Goal: Task Accomplishment & Management: Manage account settings

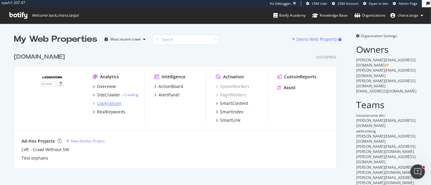
click at [108, 102] on div "LogAnalyzer" at bounding box center [109, 104] width 25 height 6
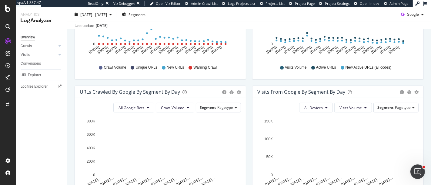
scroll to position [134, 0]
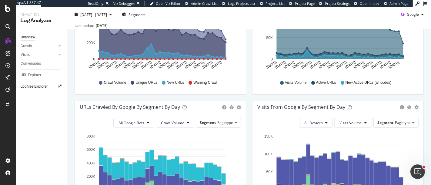
click at [61, 86] on icon at bounding box center [60, 87] width 4 height 4
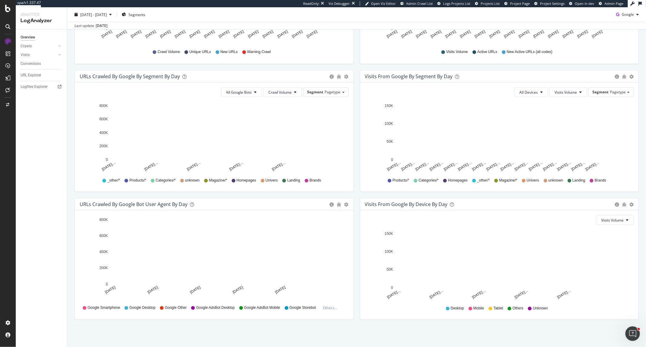
scroll to position [165, 0]
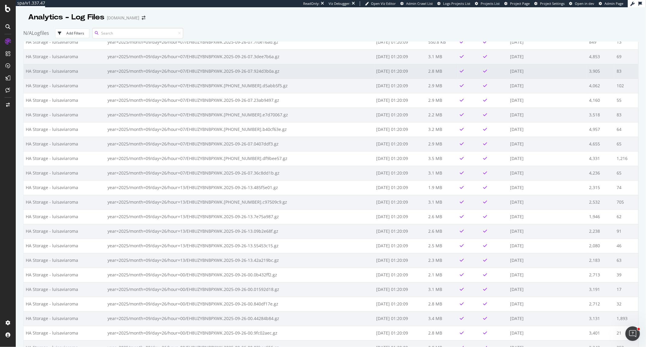
scroll to position [202, 0]
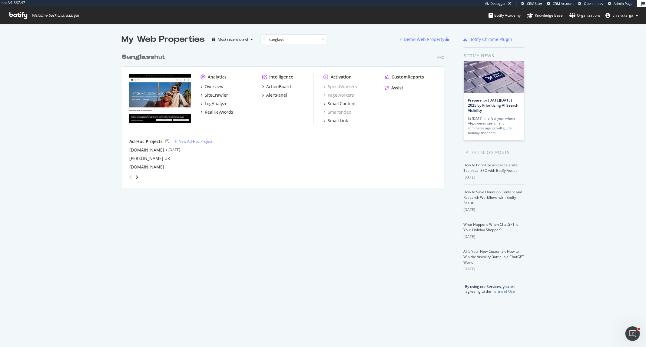
scroll to position [137, 322]
type input "sunglass"
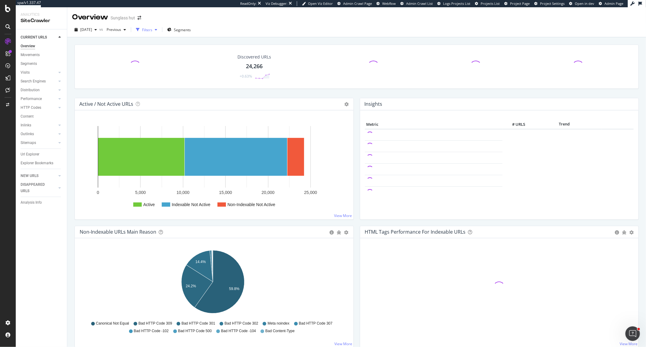
click at [160, 28] on div "button" at bounding box center [155, 30] width 7 height 4
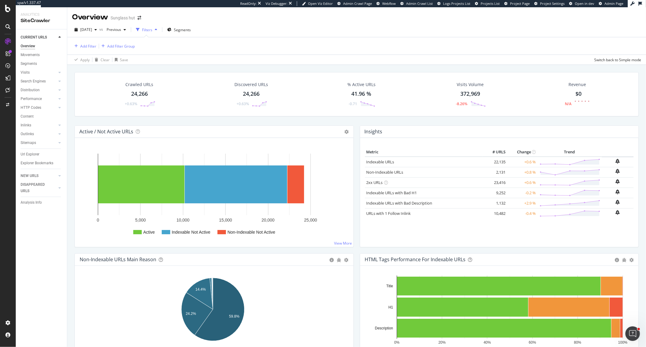
click at [38, 154] on div "Url Explorer" at bounding box center [30, 154] width 19 height 6
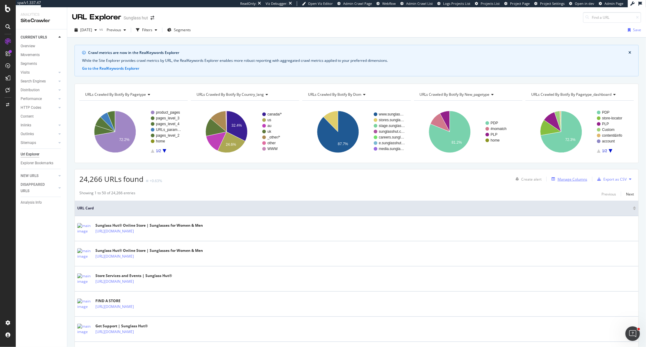
click at [560, 182] on div "Manage Columns" at bounding box center [572, 179] width 30 height 5
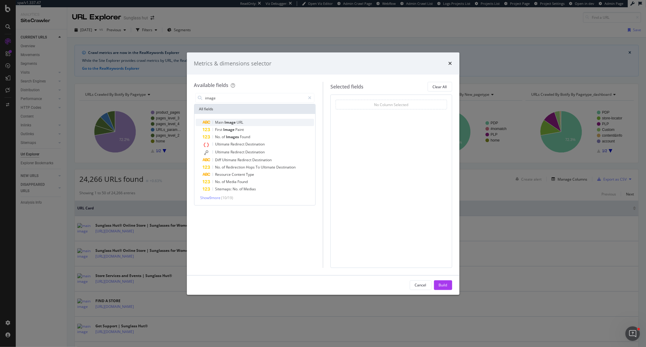
click at [255, 124] on div "Main Image URL" at bounding box center [258, 122] width 111 height 7
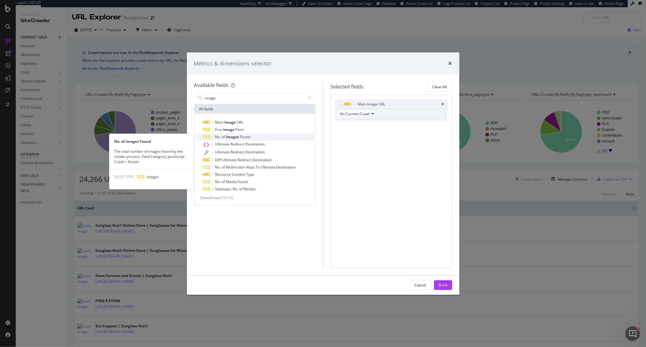
click at [253, 135] on div "No. of Images Found" at bounding box center [258, 136] width 111 height 7
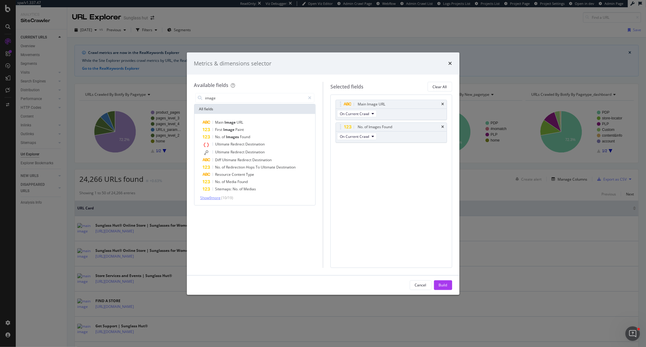
click at [208, 196] on span "Show 9 more" at bounding box center [210, 197] width 20 height 5
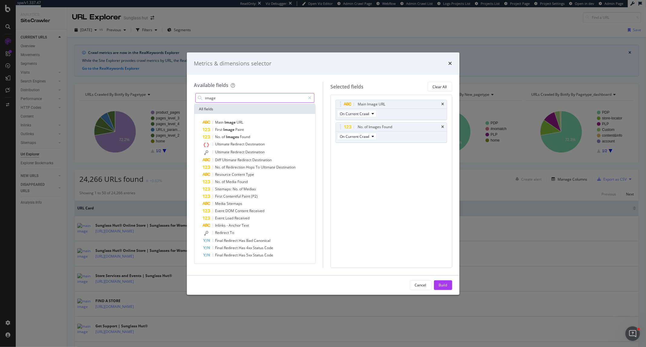
click at [235, 101] on input "image" at bounding box center [255, 97] width 101 height 9
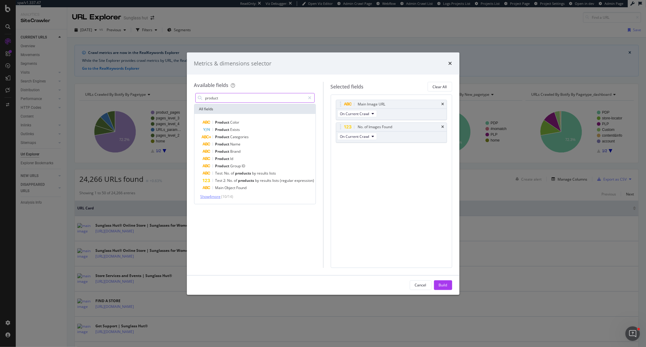
type input "product"
click at [213, 195] on span "Show 4 more" at bounding box center [210, 196] width 20 height 5
click at [449, 285] on button "Build" at bounding box center [443, 285] width 18 height 10
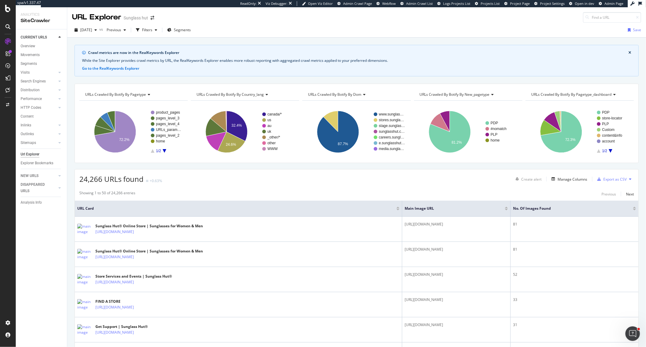
drag, startPoint x: 311, startPoint y: 214, endPoint x: 261, endPoint y: 213, distance: 49.7
click at [261, 213] on th "URL Card" at bounding box center [238, 208] width 327 height 16
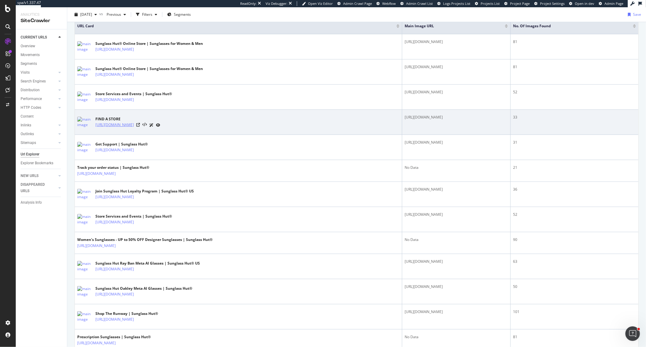
scroll to position [202, 0]
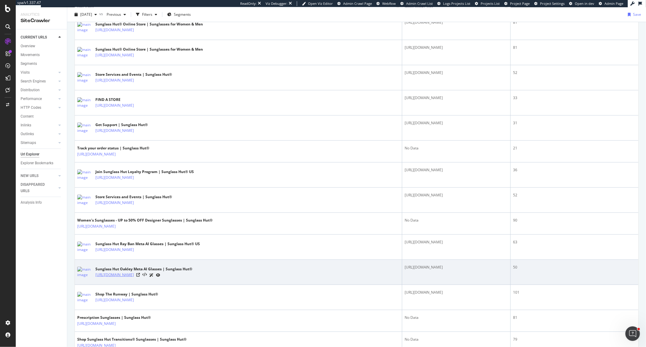
click at [134, 274] on link "https://www.sunglasshut.com/us/sunglasses/oakley-meta" at bounding box center [114, 275] width 38 height 6
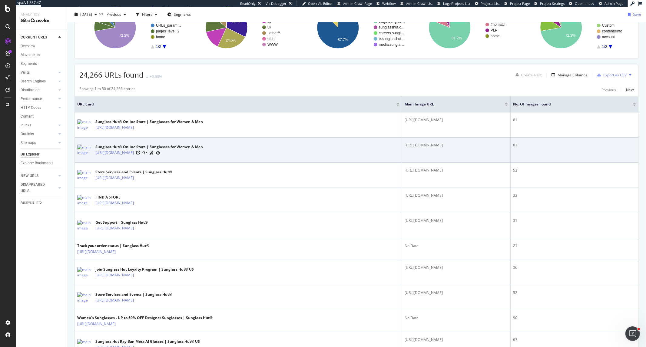
scroll to position [0, 0]
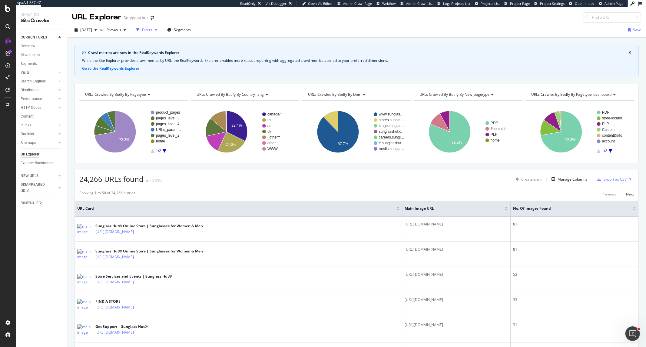
click at [160, 25] on div "Filters" at bounding box center [147, 29] width 26 height 9
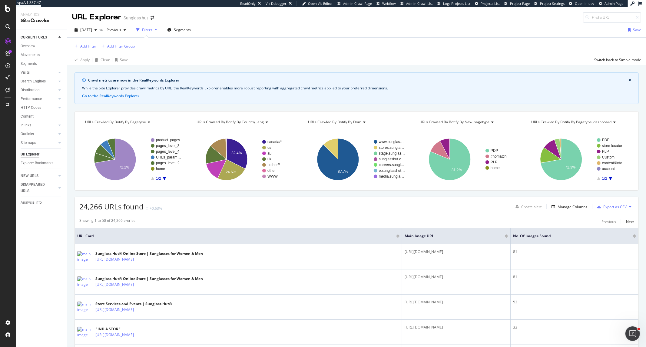
click at [84, 46] on div "Add Filter" at bounding box center [88, 46] width 16 height 5
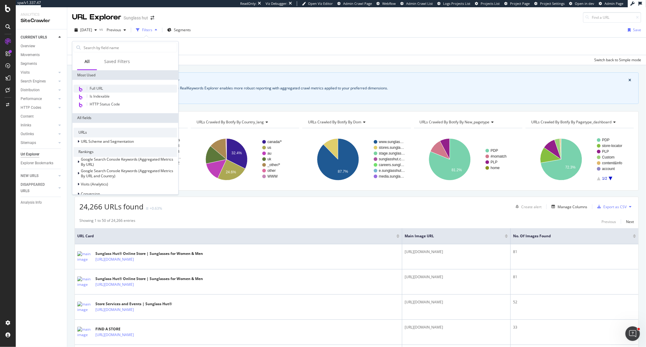
click at [101, 86] on span "Full URL" at bounding box center [96, 88] width 13 height 5
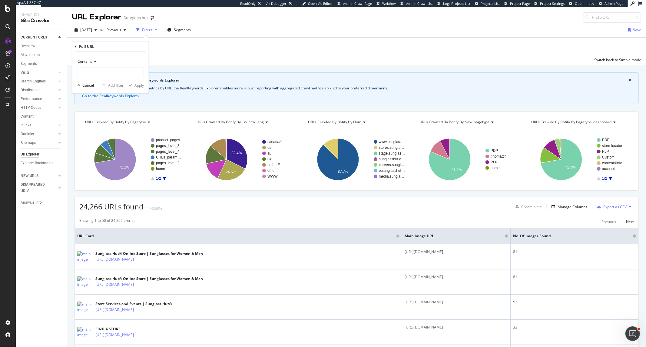
click at [98, 64] on div "Contains" at bounding box center [110, 62] width 67 height 10
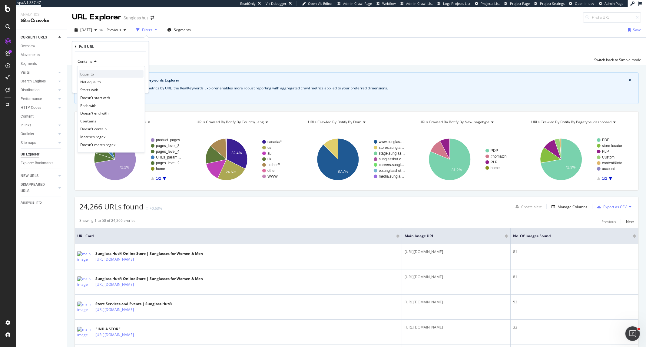
click at [99, 74] on div "Equal to" at bounding box center [111, 74] width 65 height 8
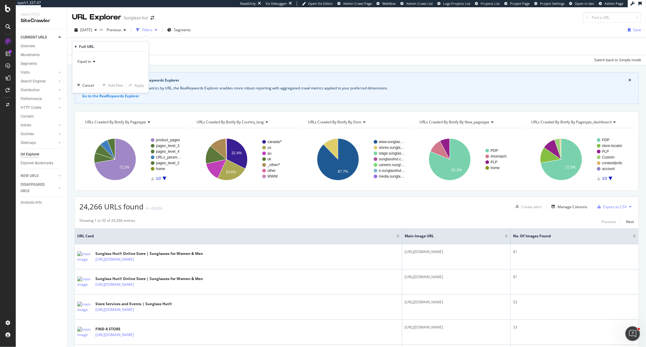
click at [99, 74] on input "text" at bounding box center [111, 73] width 66 height 10
type input "https://www.sunglasshut.com/fr/lunettes-de-soleil-homme"
click at [138, 85] on div "Apply" at bounding box center [138, 84] width 9 height 5
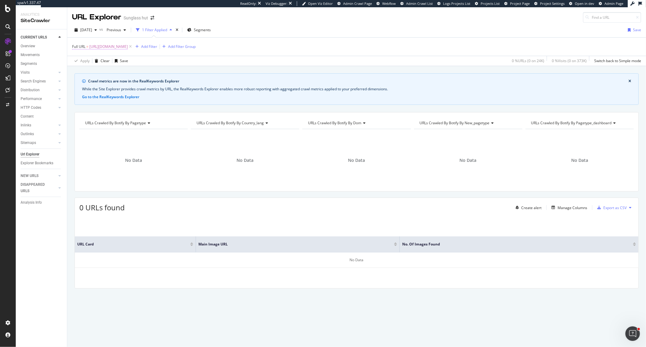
click at [128, 46] on span "https://www.sunglasshut.com/fr/lunettes-de-soleil-homme" at bounding box center [108, 46] width 38 height 8
click at [84, 64] on div "Equal to" at bounding box center [110, 61] width 67 height 10
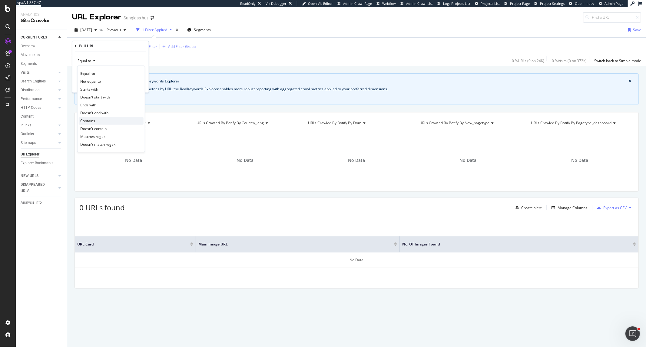
click at [93, 117] on div "Contains" at bounding box center [111, 121] width 65 height 8
click at [139, 85] on div "Apply" at bounding box center [138, 84] width 9 height 5
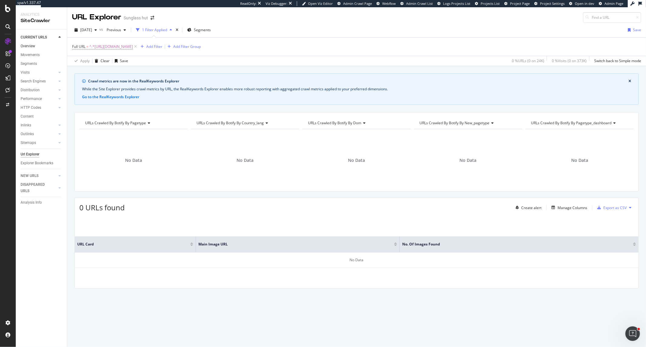
click at [36, 45] on link "Overview" at bounding box center [42, 46] width 42 height 6
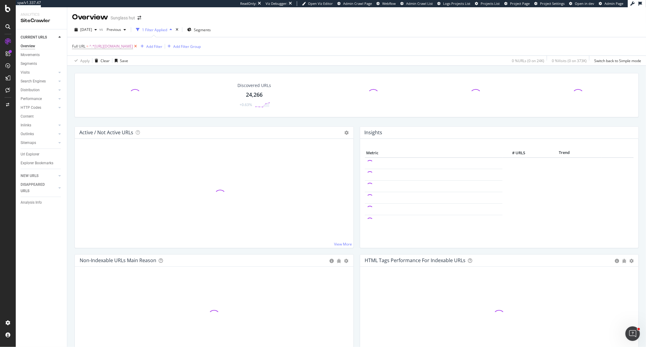
click at [138, 47] on icon at bounding box center [135, 46] width 5 height 6
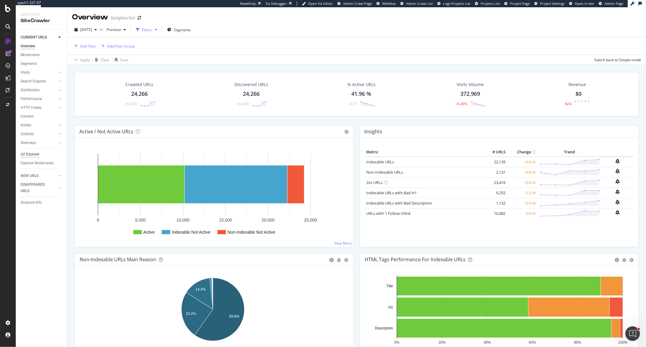
click at [34, 154] on div "Url Explorer" at bounding box center [30, 154] width 19 height 6
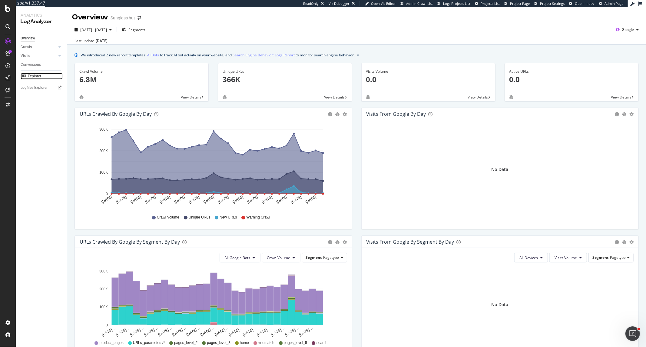
click at [38, 76] on div "URL Explorer" at bounding box center [31, 76] width 21 height 6
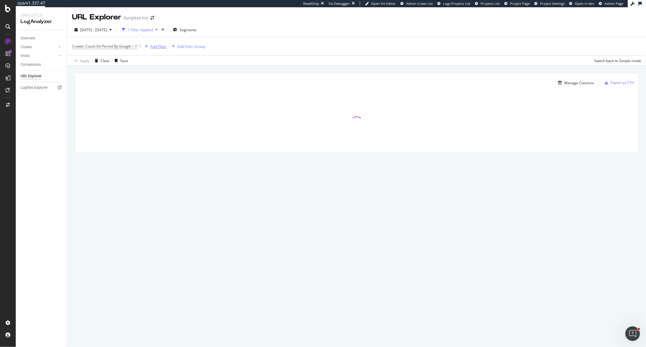
click at [150, 47] on div "Add Filter" at bounding box center [158, 46] width 16 height 5
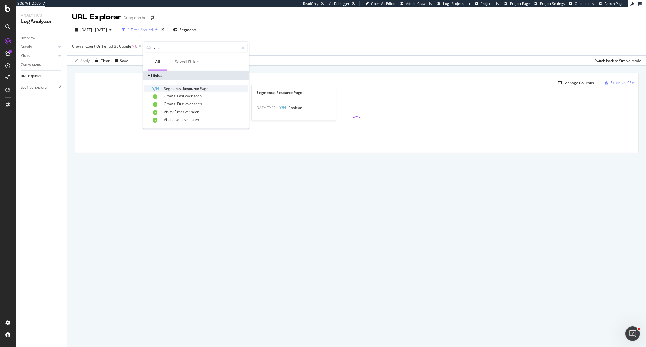
type input "res"
click at [198, 88] on span "Resource" at bounding box center [191, 88] width 17 height 5
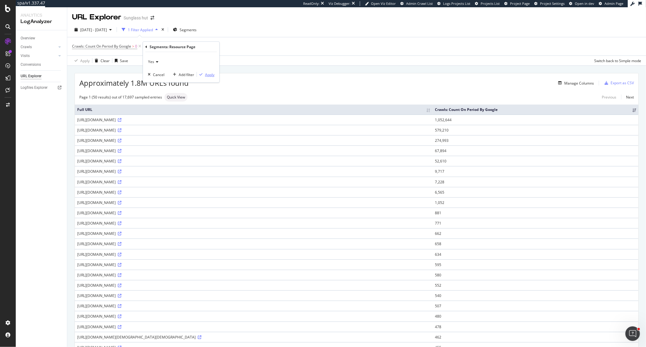
click at [210, 76] on div "Apply" at bounding box center [209, 74] width 9 height 5
click at [198, 31] on span "Segments" at bounding box center [189, 29] width 17 height 5
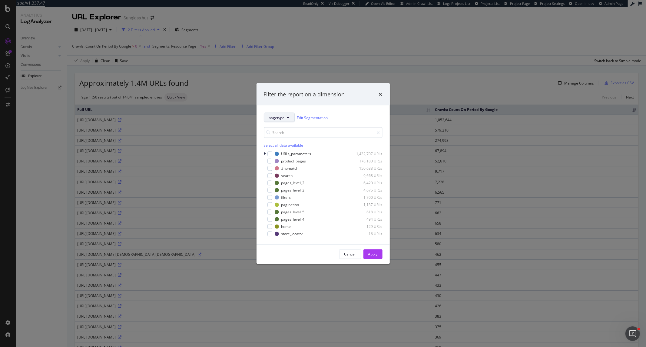
click at [282, 114] on button "pagetype" at bounding box center [279, 118] width 31 height 10
click at [286, 196] on span "host" at bounding box center [286, 195] width 35 height 5
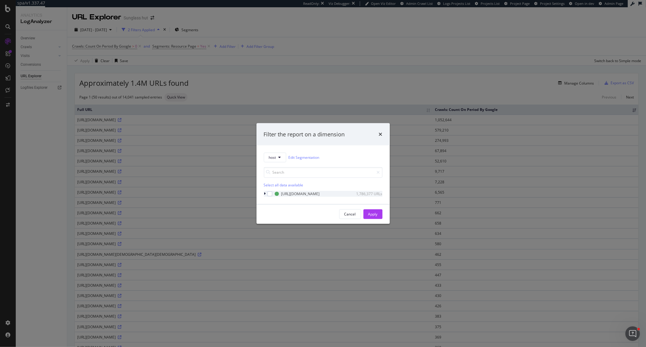
click at [265, 193] on icon "modal" at bounding box center [265, 194] width 2 height 4
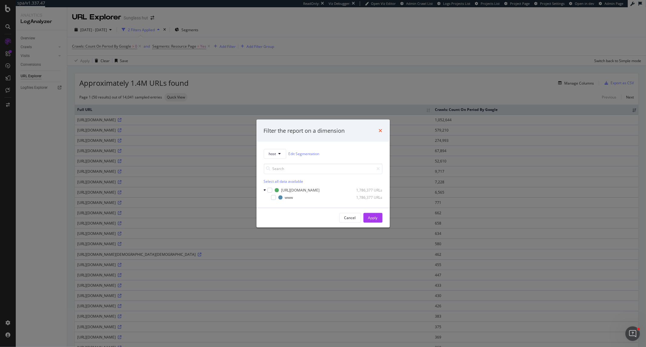
click at [381, 128] on icon "times" at bounding box center [381, 130] width 4 height 5
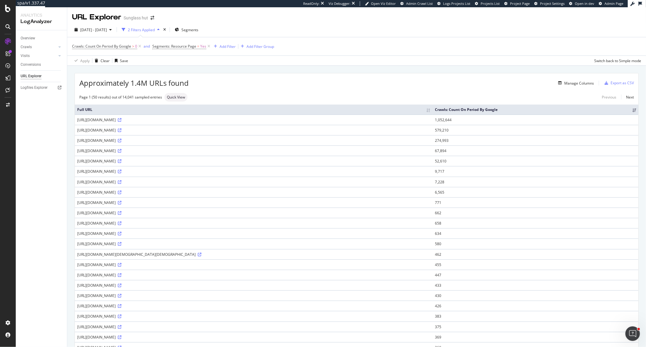
click at [191, 41] on div "Crawls: Count On Period By Google > 0 and Segments: Resource Page = Yes Add Fil…" at bounding box center [356, 46] width 569 height 18
click at [191, 45] on span "Segments: Resource Page" at bounding box center [174, 46] width 44 height 5
click at [160, 50] on div "Segments: Resource Page" at bounding box center [190, 46] width 71 height 10
click at [157, 47] on div "Segments: Resource Page" at bounding box center [190, 46] width 71 height 10
click at [156, 46] on icon at bounding box center [156, 46] width 2 height 4
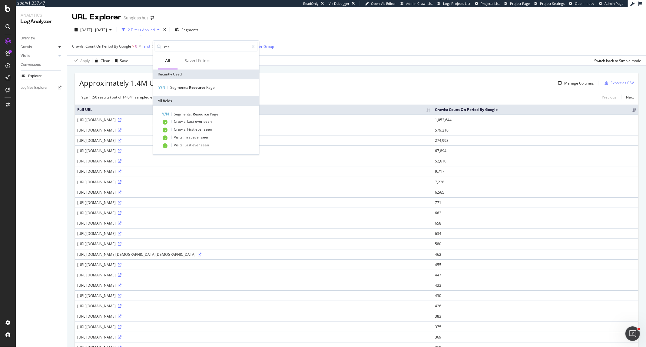
click at [58, 46] on icon at bounding box center [59, 47] width 2 height 4
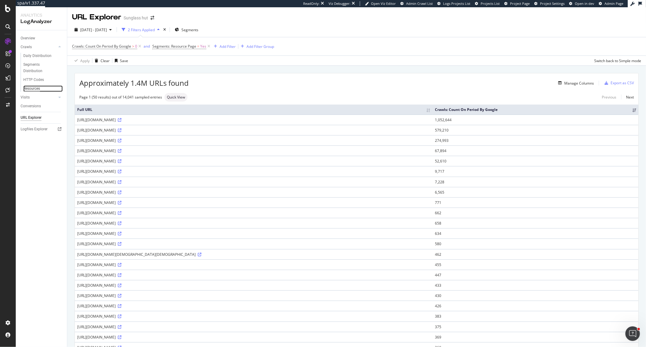
click at [38, 86] on div "Resources" at bounding box center [31, 88] width 17 height 6
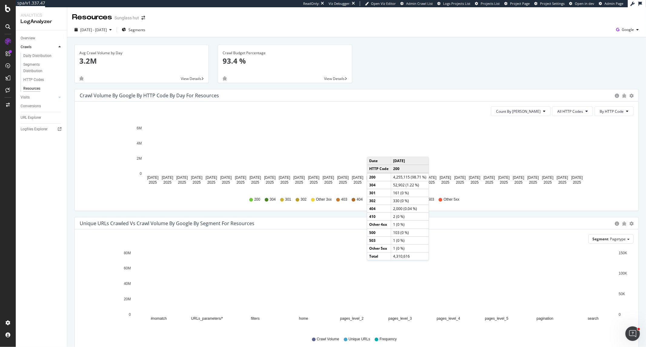
scroll to position [31, 0]
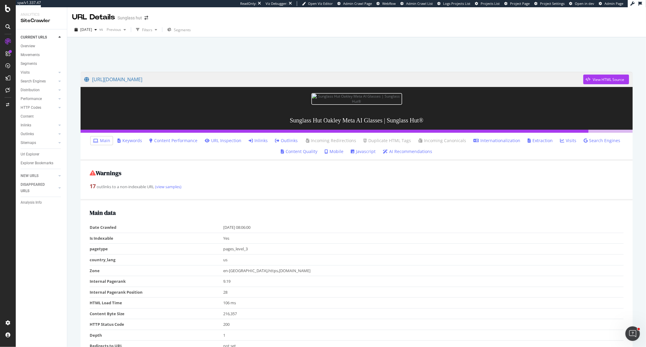
click at [352, 154] on icon at bounding box center [353, 151] width 4 height 4
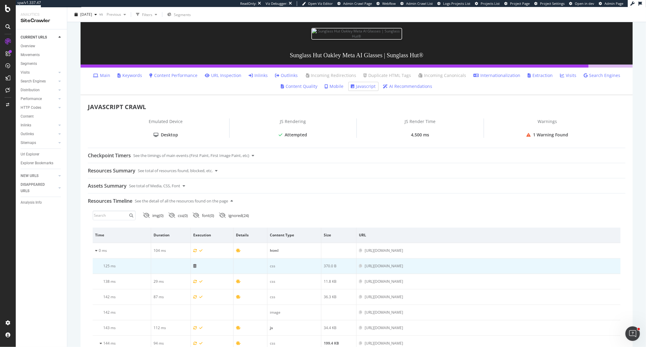
scroll to position [67, 0]
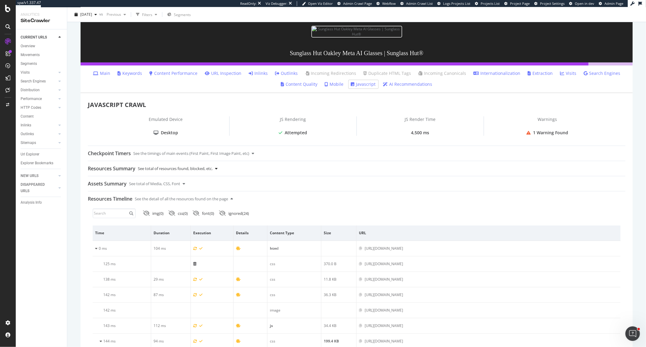
click at [217, 170] on icon at bounding box center [216, 169] width 2 height 4
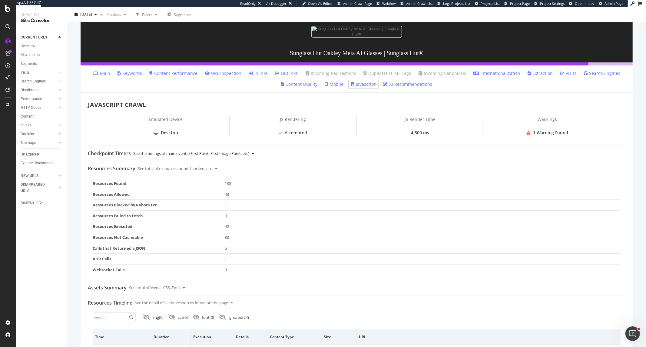
click at [254, 159] on div at bounding box center [253, 153] width 2 height 15
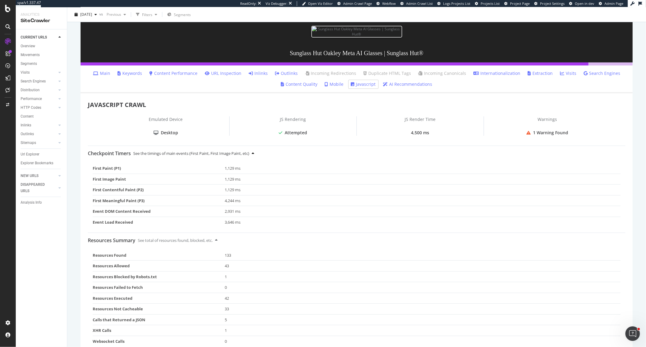
click at [254, 155] on icon at bounding box center [253, 153] width 2 height 4
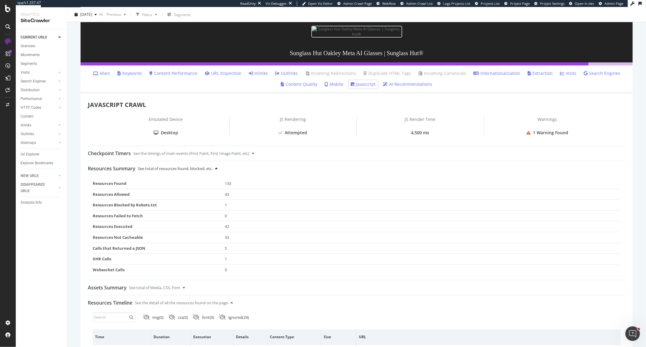
click at [217, 170] on icon at bounding box center [216, 169] width 2 height 4
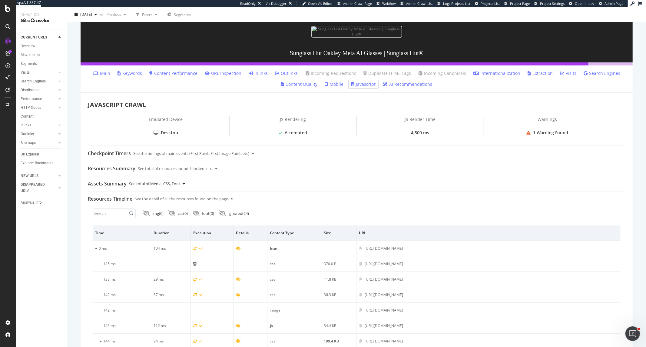
click at [187, 188] on div "Assets Summary See total of Media, CSS, Font" at bounding box center [356, 183] width 537 height 15
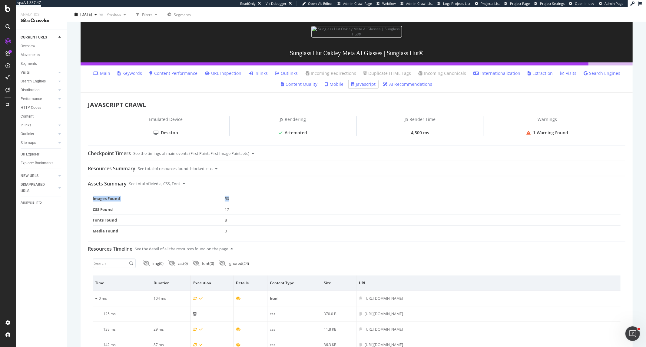
drag, startPoint x: 92, startPoint y: 202, endPoint x: 253, endPoint y: 198, distance: 160.5
click at [253, 198] on div "Assets Summary See total of Media, CSS, Font Images Found 50 CSS Found 17 Fonts…" at bounding box center [356, 206] width 537 height 60
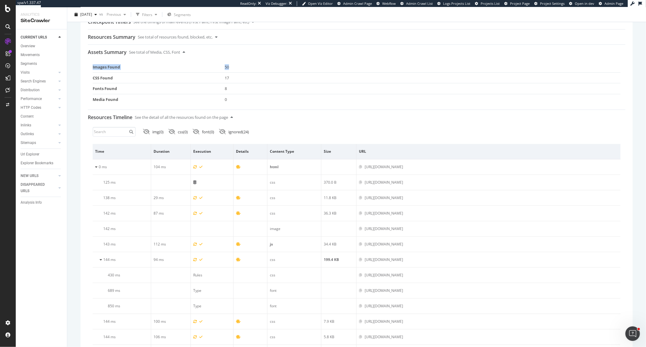
scroll to position [235, 0]
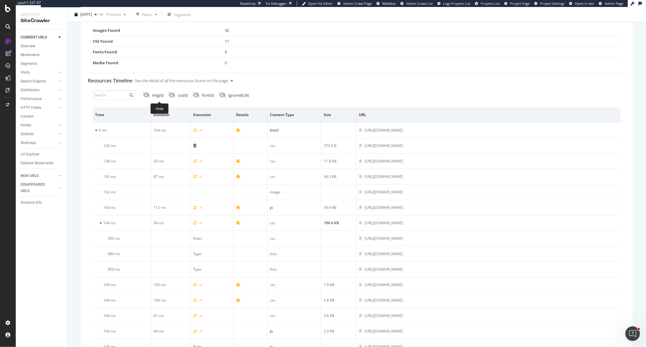
click at [155, 96] on div "img ( 0 )" at bounding box center [157, 95] width 11 height 6
click at [155, 96] on div "img ( 0 )" at bounding box center [158, 95] width 12 height 6
click at [182, 97] on div "css ( 0 )" at bounding box center [183, 95] width 10 height 6
click at [207, 96] on div "font ( 0 )" at bounding box center [203, 95] width 21 height 6
click at [241, 97] on div "ignored ( 24 )" at bounding box center [239, 95] width 21 height 6
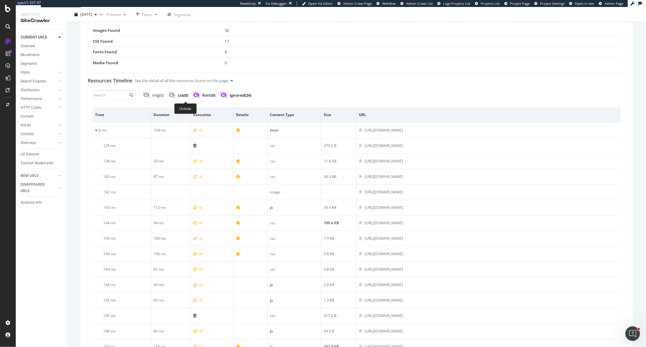
click at [175, 96] on icon at bounding box center [171, 94] width 7 height 5
click at [181, 98] on div "css ( 0 )" at bounding box center [177, 95] width 19 height 6
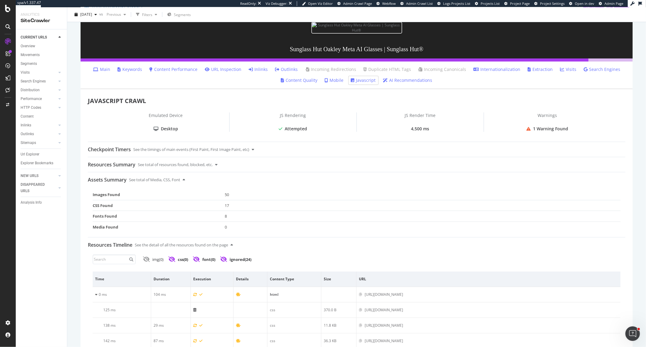
scroll to position [134, 0]
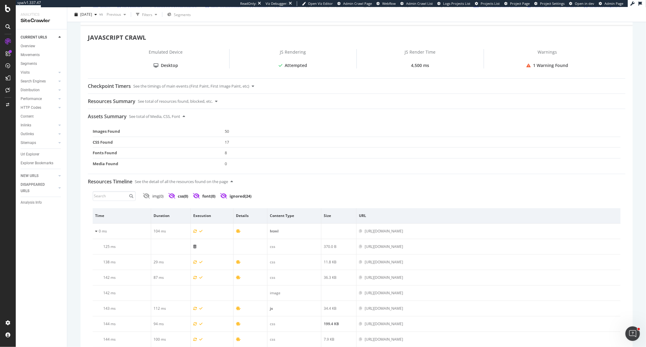
click at [225, 132] on td "50" at bounding box center [423, 131] width 396 height 11
click at [150, 199] on icon at bounding box center [146, 195] width 7 height 5
click at [200, 199] on icon at bounding box center [196, 195] width 7 height 5
click at [188, 199] on div "css ( 0 )" at bounding box center [183, 196] width 10 height 6
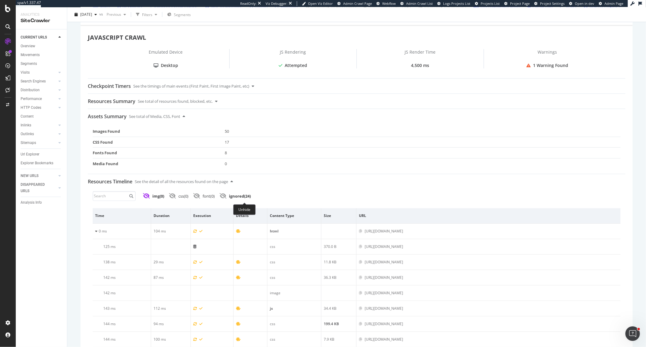
click at [226, 199] on icon at bounding box center [223, 195] width 7 height 5
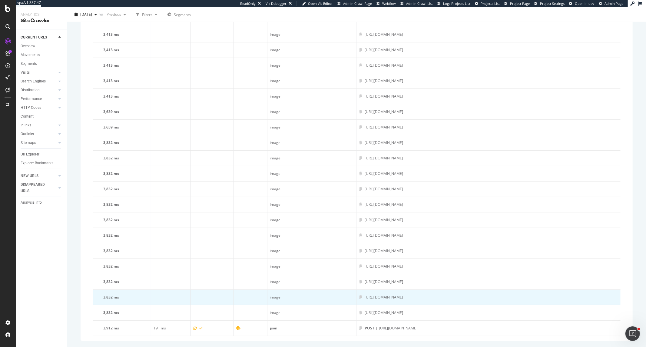
scroll to position [2077, 0]
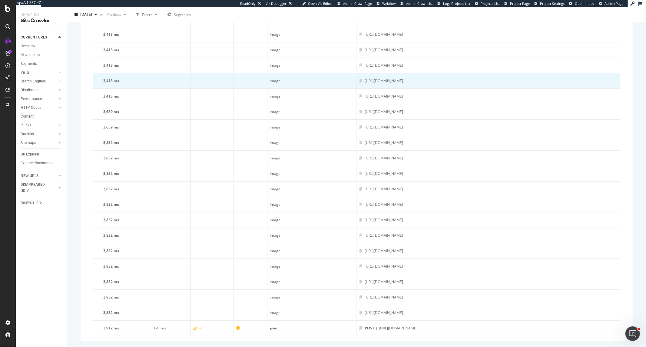
click at [403, 84] on div "https://media.sunglasshut.com/cms/resource/image/48434/landscape_ratio178x122/1…" at bounding box center [384, 80] width 38 height 5
click at [359, 83] on icon at bounding box center [360, 81] width 3 height 4
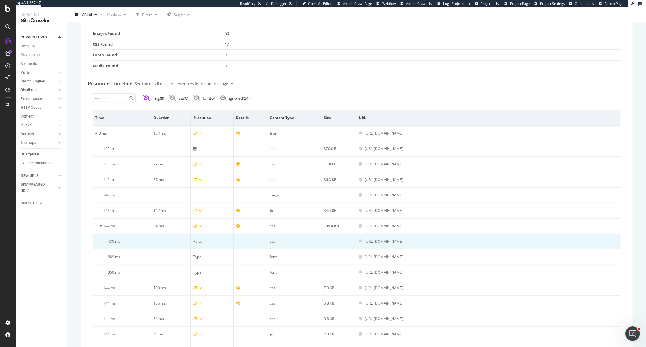
scroll to position [226, 0]
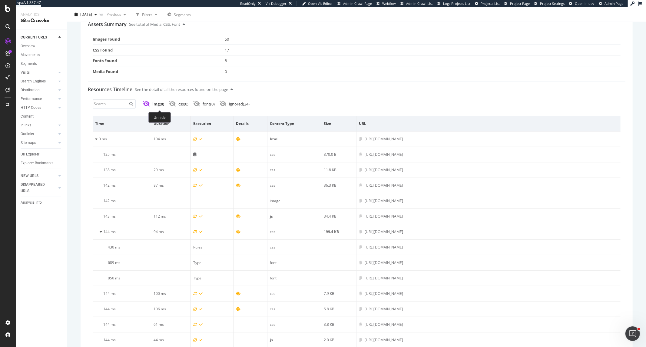
click at [163, 107] on div "img ( 0 )" at bounding box center [158, 104] width 12 height 6
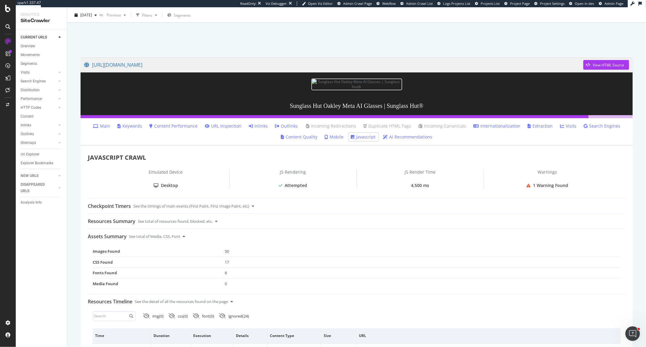
scroll to position [0, 0]
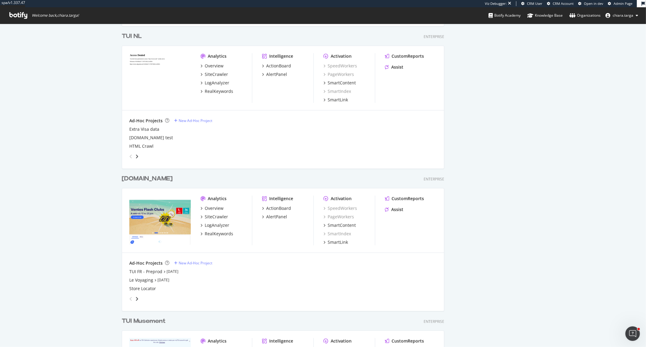
scroll to position [1115, 0]
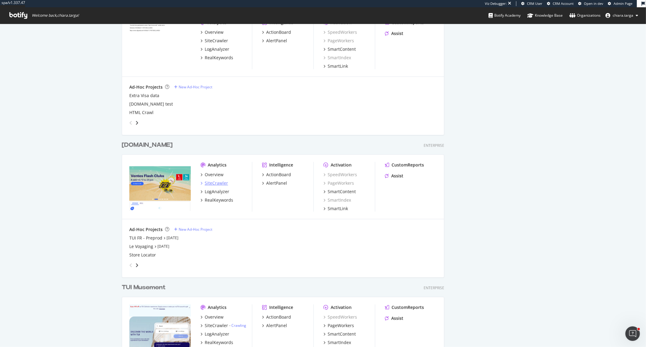
click at [221, 183] on div "SiteCrawler" at bounding box center [216, 183] width 23 height 6
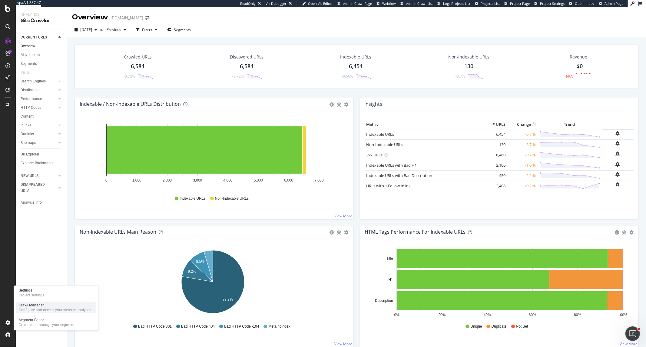
click at [31, 309] on div "Configure and access your website analyses" at bounding box center [55, 309] width 72 height 5
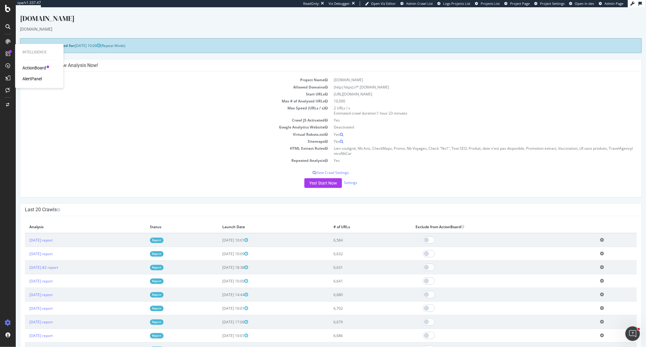
click at [22, 80] on div "AlertPanel" at bounding box center [31, 79] width 19 height 6
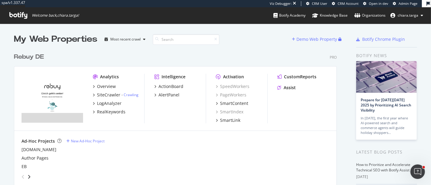
scroll to position [137, 322]
click at [109, 95] on div "SiteCrawler" at bounding box center [108, 95] width 23 height 6
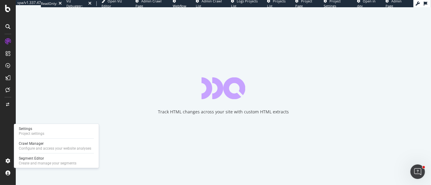
click at [51, 138] on div "Settings Project settings Crawl Manager Configure and access your website analy…" at bounding box center [56, 146] width 85 height 44
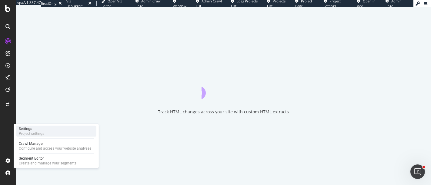
click at [36, 133] on div "Project settings" at bounding box center [31, 133] width 25 height 5
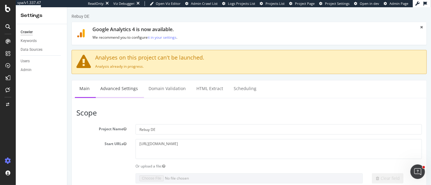
click at [124, 93] on link "Advanced Settings" at bounding box center [118, 89] width 47 height 17
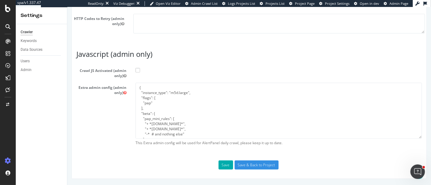
click at [137, 71] on span at bounding box center [137, 70] width 5 height 5
click at [67, 7] on input "Crawl JS Activated (admin only)" at bounding box center [67, 7] width 0 height 0
click at [137, 71] on span at bounding box center [137, 70] width 5 height 5
click at [67, 7] on input "Crawl JS Activated (admin only)" at bounding box center [67, 7] width 0 height 0
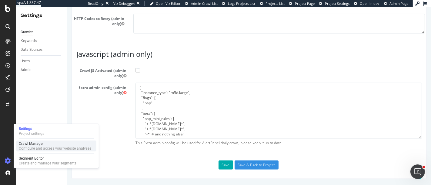
click at [31, 147] on div "Configure and access your website analyses" at bounding box center [55, 148] width 72 height 5
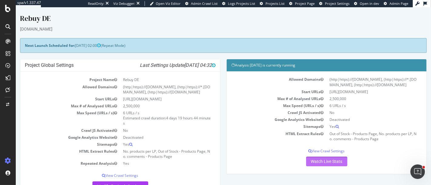
click at [336, 162] on link "Watch Live Stats" at bounding box center [325, 162] width 41 height 10
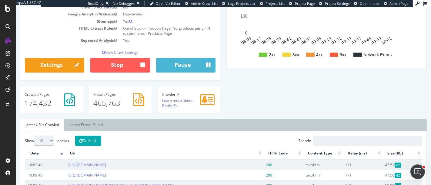
scroll to position [120, 0]
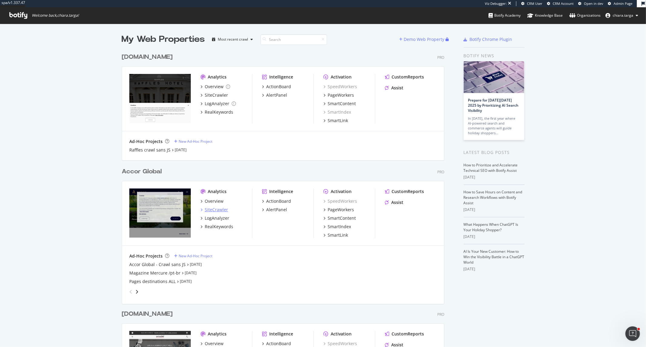
click at [217, 210] on div "SiteCrawler" at bounding box center [216, 209] width 23 height 6
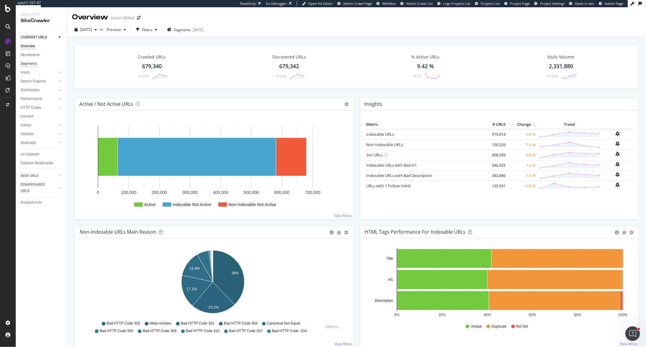
click at [31, 63] on div "Segments" at bounding box center [29, 64] width 16 height 6
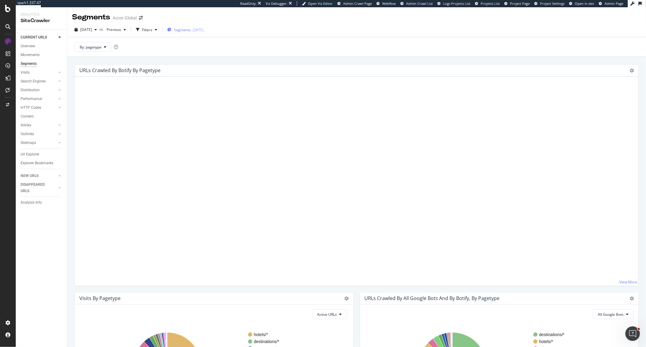
click at [191, 31] on span "Segments" at bounding box center [182, 29] width 17 height 5
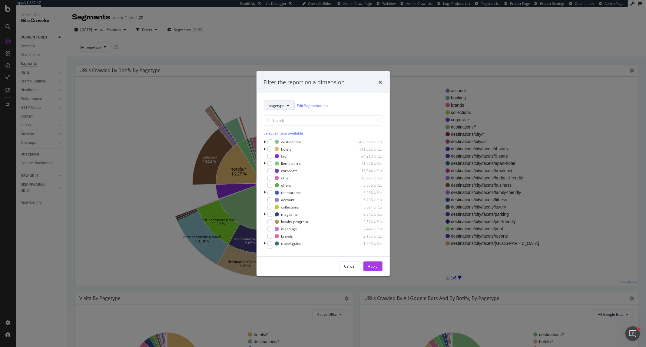
click at [274, 107] on span "pagetype" at bounding box center [277, 105] width 16 height 5
click at [402, 71] on div "Filter the report on a dimension pagetype Edit Segmentation Select all data ava…" at bounding box center [323, 173] width 646 height 347
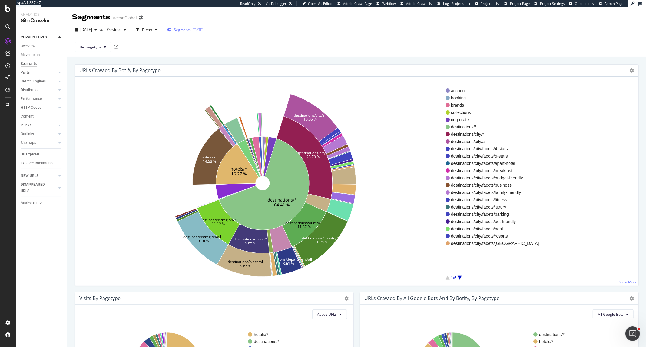
click at [191, 31] on span "Segments" at bounding box center [182, 29] width 17 height 5
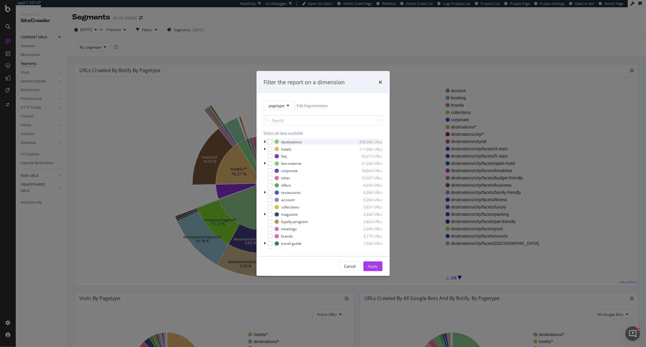
click at [265, 140] on icon "modal" at bounding box center [265, 142] width 2 height 4
click at [268, 148] on icon "modal" at bounding box center [269, 148] width 2 height 4
click at [277, 162] on div "modal" at bounding box center [277, 162] width 5 height 5
click at [371, 271] on button "Apply" at bounding box center [372, 266] width 19 height 10
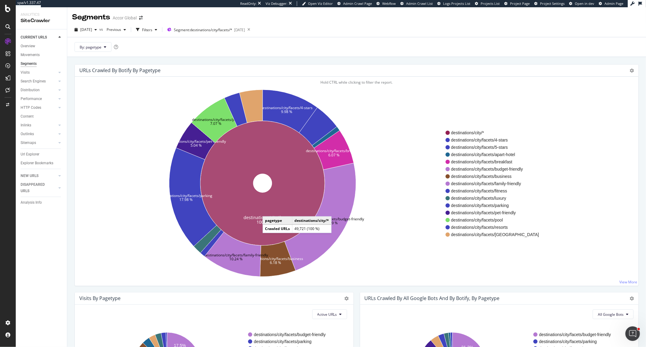
click at [269, 211] on icon at bounding box center [262, 183] width 124 height 124
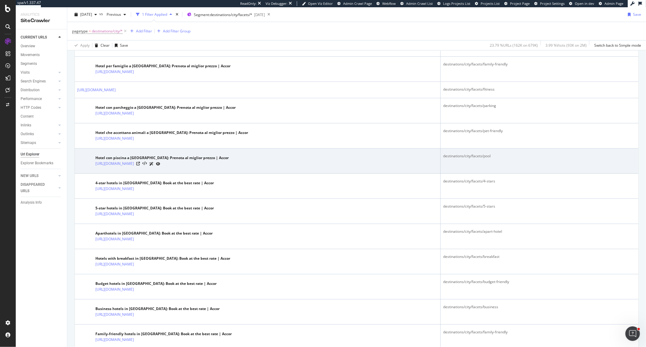
scroll to position [1165, 0]
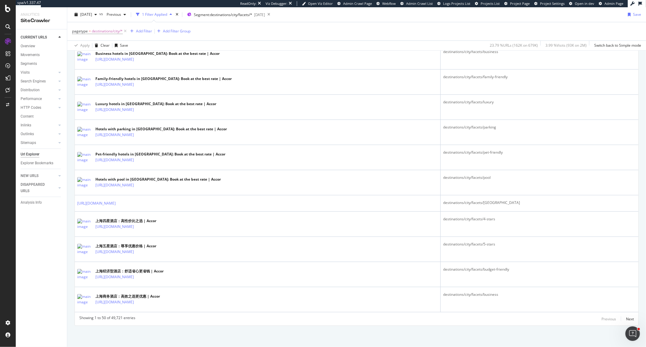
click at [631, 319] on div "Showing 1 to 50 of 49,721 entries Previous Next" at bounding box center [356, 318] width 563 height 7
click at [627, 319] on div "Next" at bounding box center [630, 318] width 8 height 5
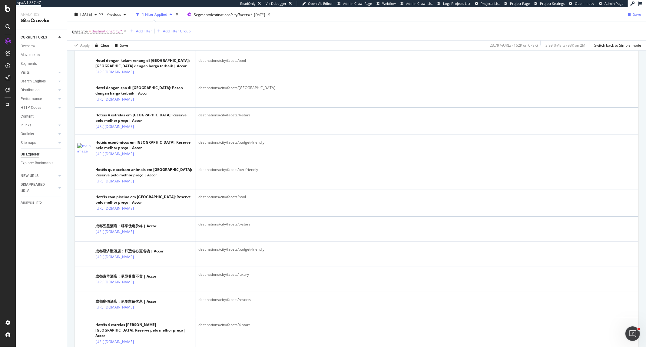
scroll to position [807, 0]
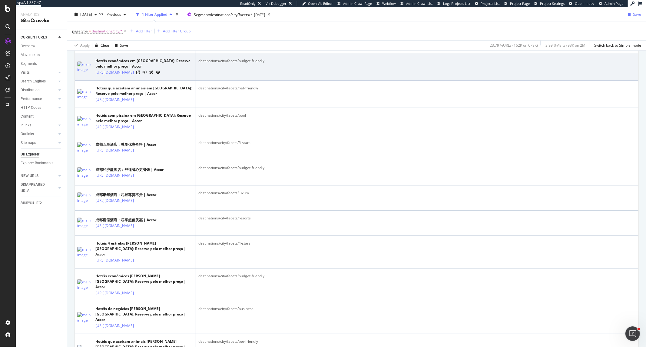
click at [160, 74] on icon at bounding box center [158, 73] width 4 height 4
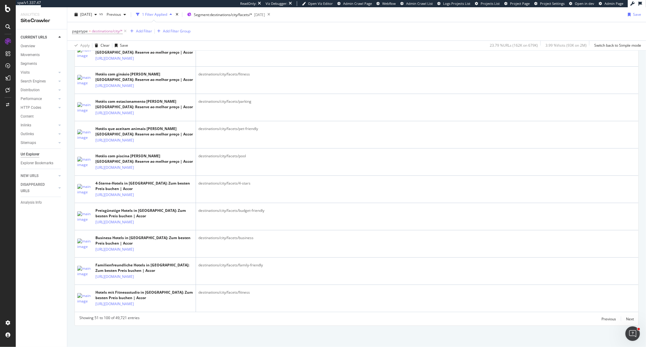
scroll to position [1536, 0]
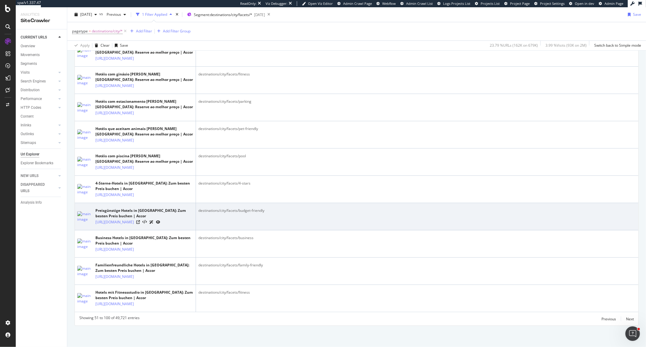
click at [160, 220] on icon at bounding box center [158, 222] width 4 height 4
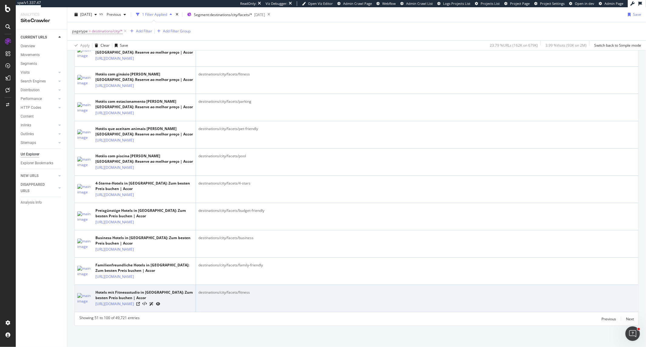
click at [160, 302] on icon at bounding box center [158, 304] width 4 height 4
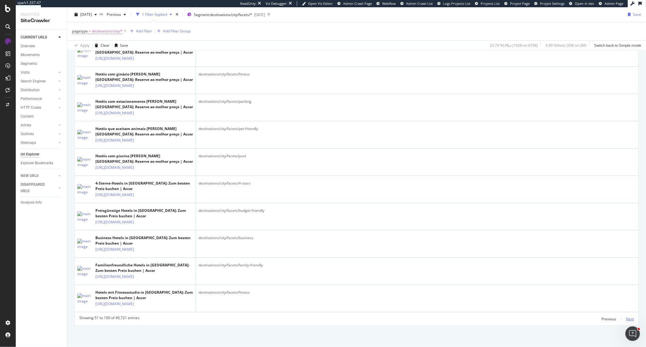
click at [626, 316] on div "Next" at bounding box center [630, 318] width 8 height 5
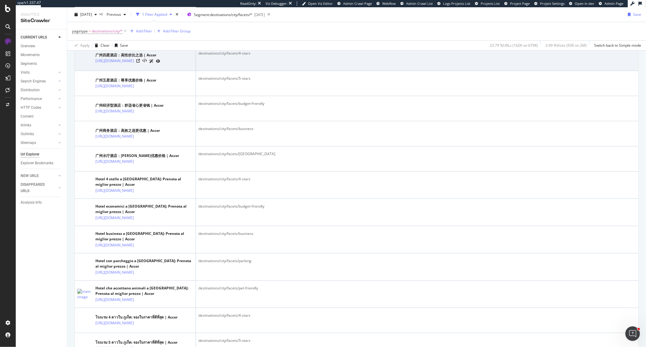
scroll to position [303, 0]
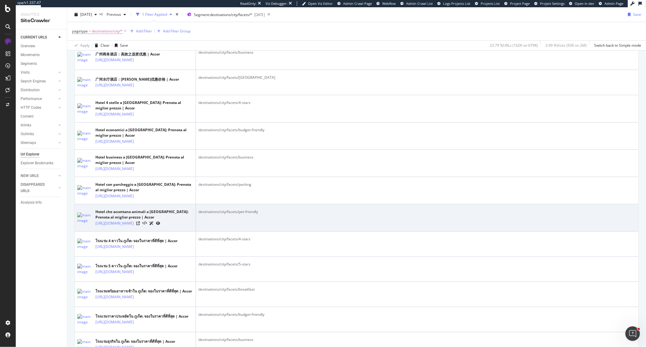
click at [160, 225] on icon at bounding box center [158, 223] width 4 height 4
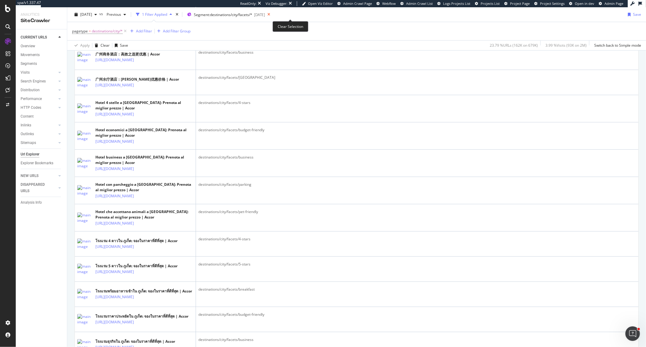
click at [272, 15] on icon at bounding box center [269, 14] width 8 height 8
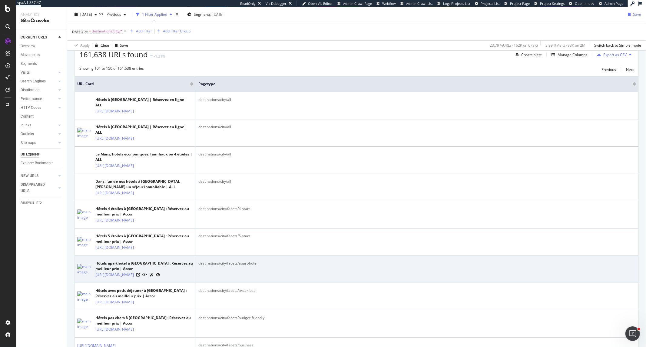
scroll to position [134, 0]
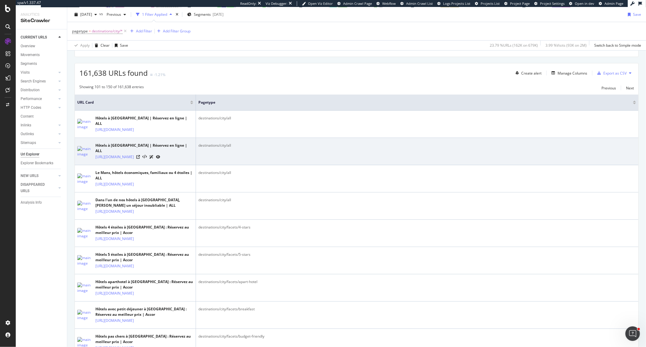
click at [160, 155] on icon at bounding box center [158, 157] width 4 height 4
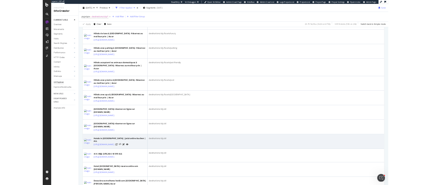
scroll to position [639, 0]
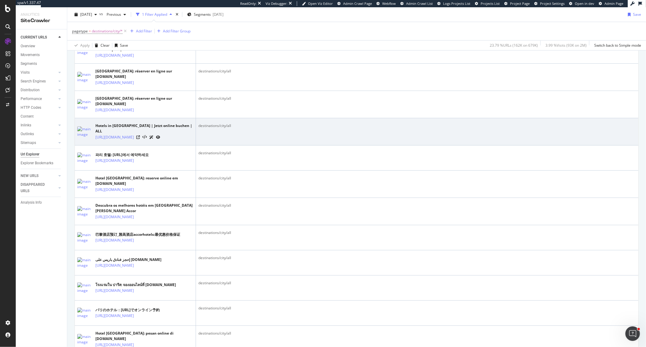
click at [160, 139] on icon at bounding box center [158, 137] width 4 height 4
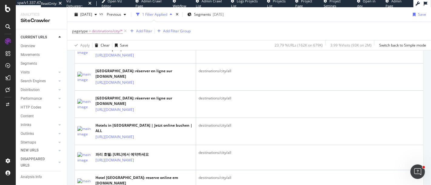
click at [160, 3] on icon at bounding box center [158, 1] width 4 height 4
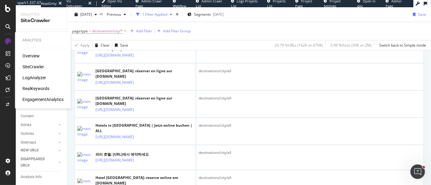
click at [33, 77] on div "LogAnalyzer" at bounding box center [34, 78] width 24 height 6
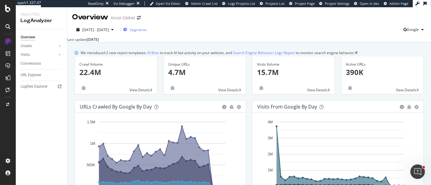
click at [147, 27] on span "Segments" at bounding box center [138, 29] width 17 height 5
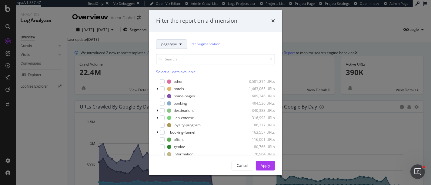
click at [171, 45] on span "pagetype" at bounding box center [169, 43] width 16 height 5
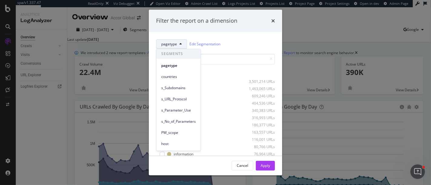
click at [171, 45] on span "pagetype" at bounding box center [169, 43] width 16 height 5
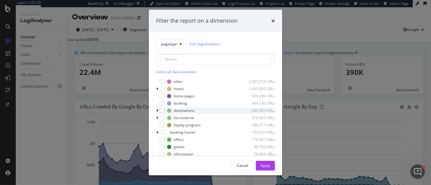
click at [157, 110] on icon "modal" at bounding box center [157, 111] width 2 height 4
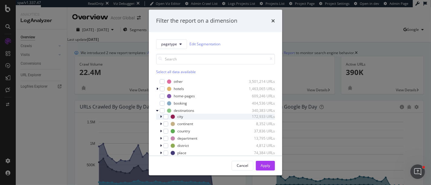
click at [162, 116] on div "modal" at bounding box center [162, 117] width 4 height 6
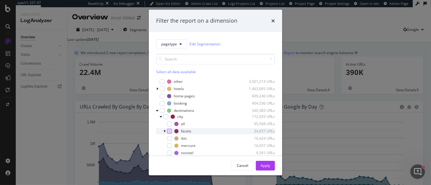
click at [170, 129] on div "modal" at bounding box center [169, 131] width 5 height 5
click at [261, 161] on div "Apply" at bounding box center [264, 165] width 9 height 9
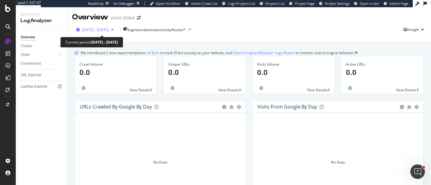
click at [116, 31] on div "button" at bounding box center [112, 30] width 7 height 4
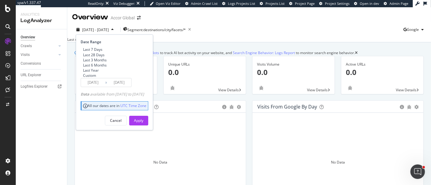
click at [101, 56] on div "Last 28 Days" at bounding box center [93, 54] width 21 height 5
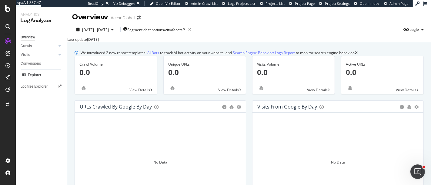
click at [37, 74] on div "URL Explorer" at bounding box center [31, 75] width 21 height 6
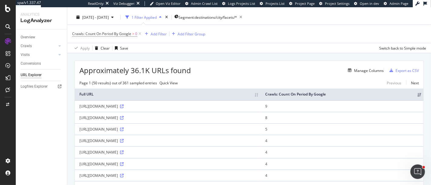
scroll to position [6, 0]
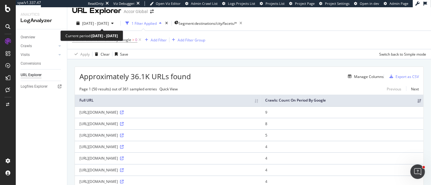
click at [112, 29] on div "2025 Aug. 28th - Sep. 26th 1 Filter Applied Segment: destinations/city/facets/*" at bounding box center [248, 24] width 363 height 12
click at [109, 23] on span "2025 Aug. 28th - Sep. 26th" at bounding box center [95, 23] width 27 height 5
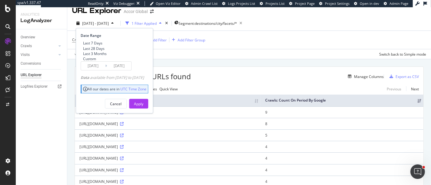
click at [100, 55] on div "Last 3 Months" at bounding box center [95, 53] width 24 height 5
type input "2025/06/27"
click at [143, 107] on div "Apply" at bounding box center [138, 103] width 9 height 5
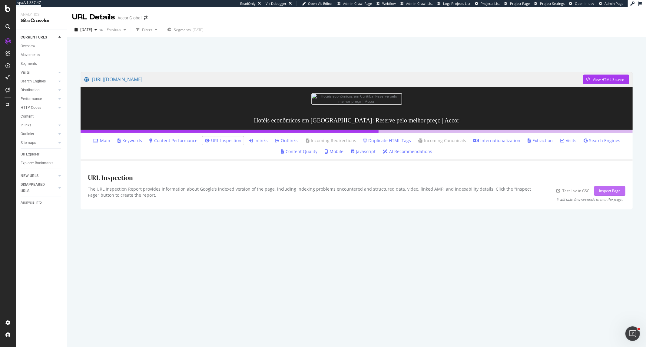
click at [611, 191] on div "Inspect Page" at bounding box center [609, 190] width 21 height 5
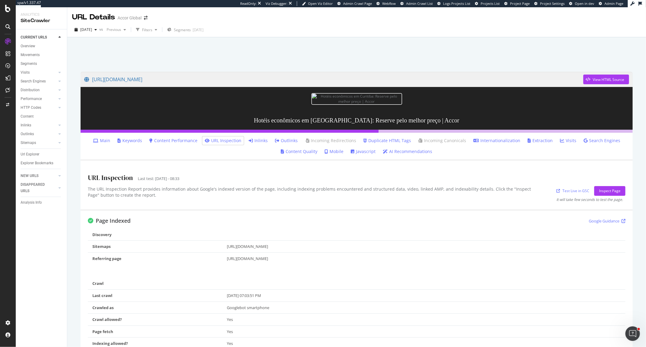
drag, startPoint x: 385, startPoint y: 259, endPoint x: 216, endPoint y: 259, distance: 168.9
click at [216, 259] on tr "Referring page [URL][DOMAIN_NAME]" at bounding box center [356, 258] width 537 height 12
click at [574, 187] on link "Test Live in GSC" at bounding box center [572, 190] width 33 height 6
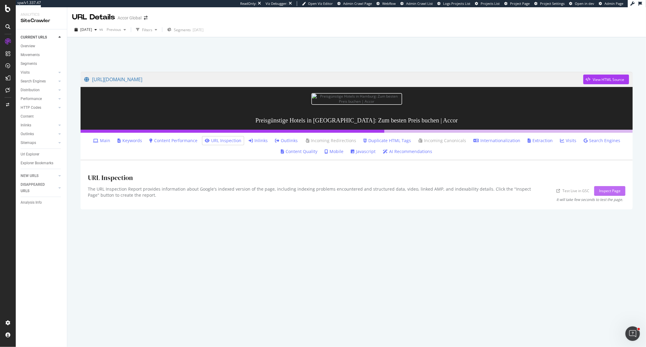
click at [612, 189] on div "Inspect Page" at bounding box center [609, 190] width 21 height 5
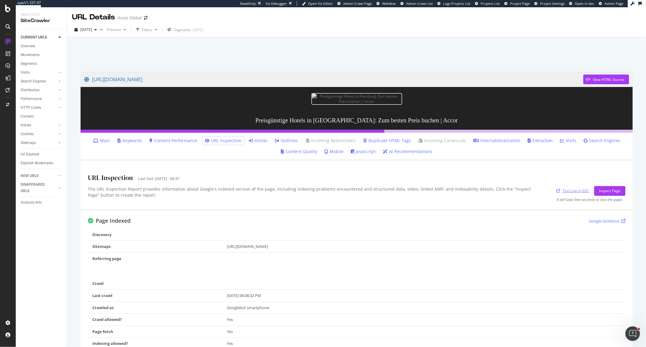
click at [571, 189] on link "Test Live in GSC" at bounding box center [572, 190] width 33 height 6
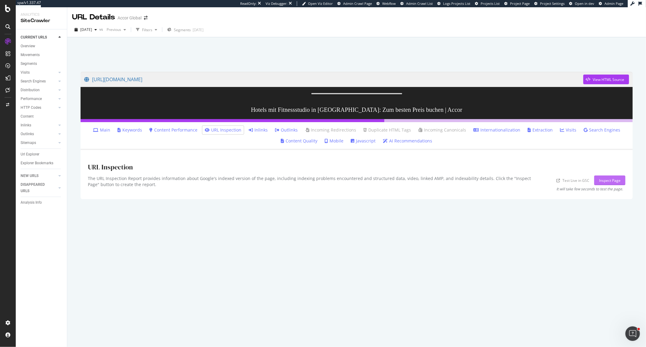
click at [610, 190] on div "Inspect Page" at bounding box center [609, 190] width 21 height 5
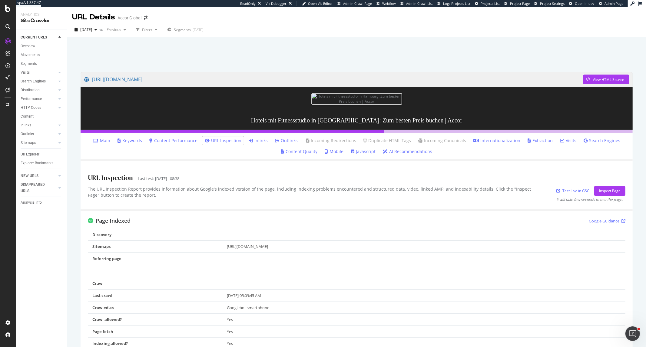
click at [570, 193] on div "Test Live in GSC Inspect Page" at bounding box center [590, 191] width 69 height 10
click at [621, 219] on icon at bounding box center [623, 221] width 4 height 4
click at [573, 191] on link "Test Live in GSC" at bounding box center [572, 190] width 33 height 6
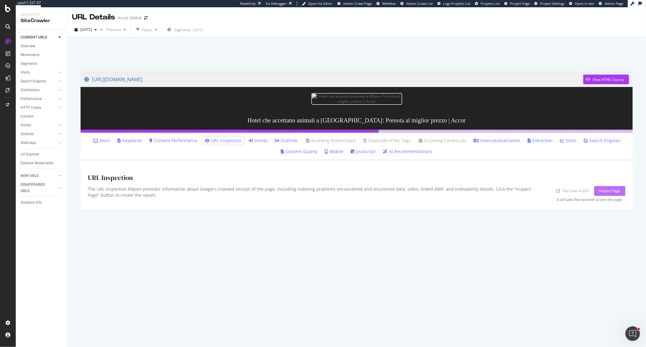
click at [609, 191] on div "Inspect Page" at bounding box center [609, 190] width 21 height 5
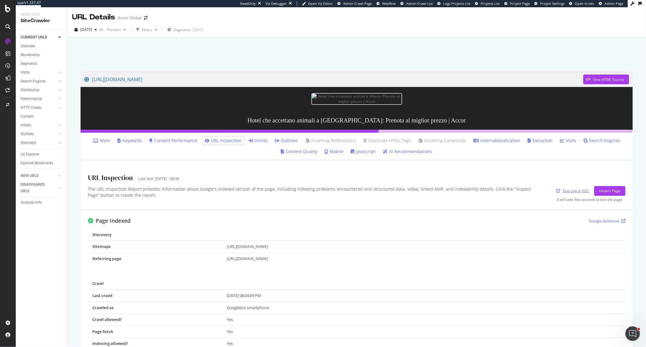
click at [564, 189] on link "Test Live in GSC" at bounding box center [572, 190] width 33 height 6
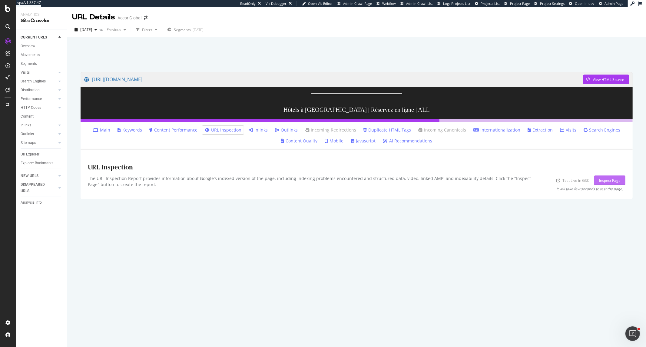
click at [616, 185] on div "Inspect Page" at bounding box center [609, 185] width 21 height 5
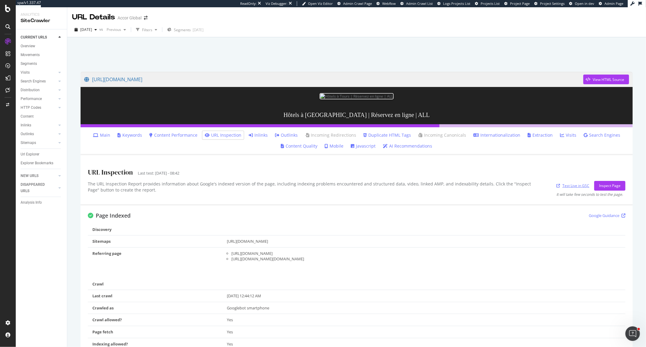
click at [556, 184] on icon at bounding box center [558, 186] width 4 height 4
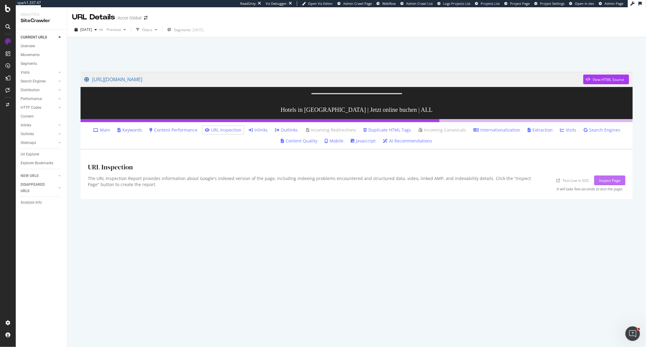
click at [600, 183] on div "Inspect Page" at bounding box center [609, 180] width 21 height 5
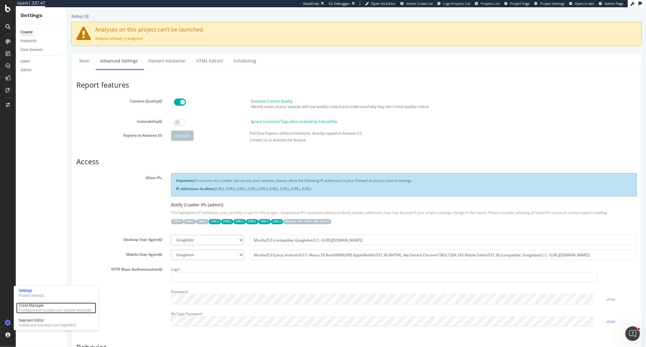
drag, startPoint x: 41, startPoint y: 303, endPoint x: 48, endPoint y: 300, distance: 7.5
click at [41, 303] on div "Crawl Manager" at bounding box center [55, 305] width 72 height 5
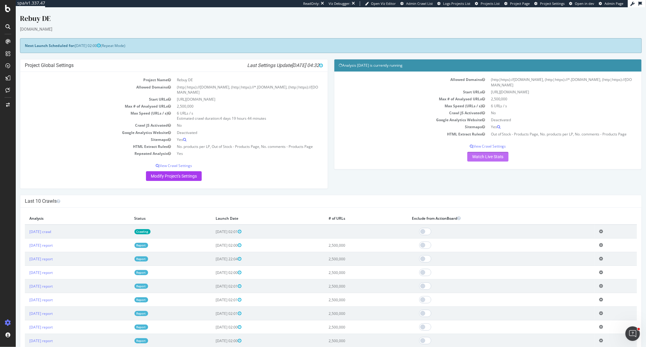
click at [494, 156] on link "Watch Live Stats" at bounding box center [487, 157] width 41 height 10
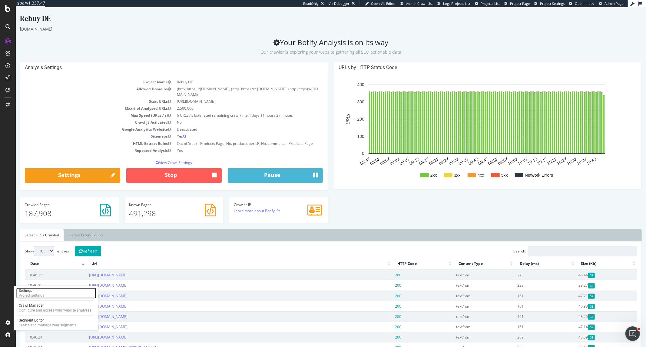
drag, startPoint x: 31, startPoint y: 294, endPoint x: 55, endPoint y: 287, distance: 25.3
click at [31, 294] on div "Project settings" at bounding box center [31, 295] width 25 height 5
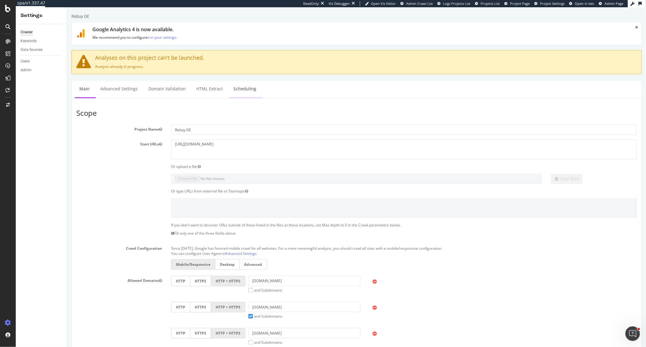
click at [243, 86] on link "Scheduling" at bounding box center [245, 89] width 32 height 17
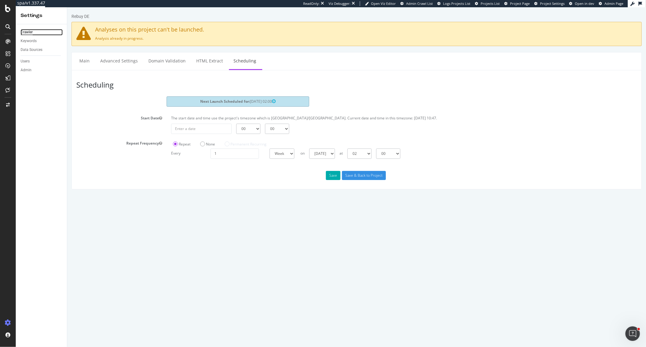
click at [32, 35] on div "Crawler" at bounding box center [27, 32] width 12 height 6
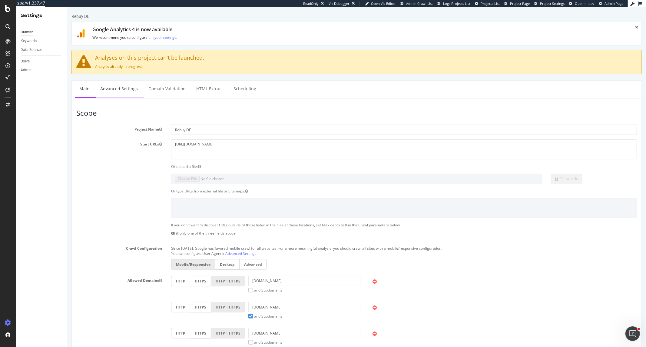
click at [111, 89] on link "Advanced Settings" at bounding box center [118, 89] width 47 height 17
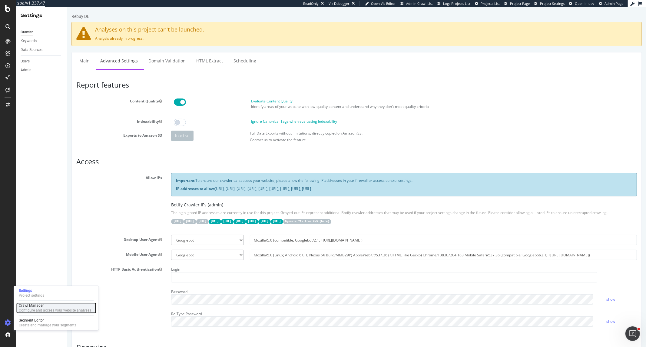
click at [29, 307] on div "Crawl Manager" at bounding box center [55, 305] width 72 height 5
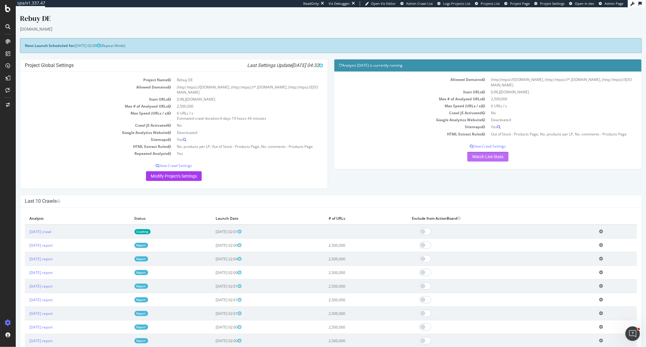
click at [478, 157] on link "Watch Live Stats" at bounding box center [487, 157] width 41 height 10
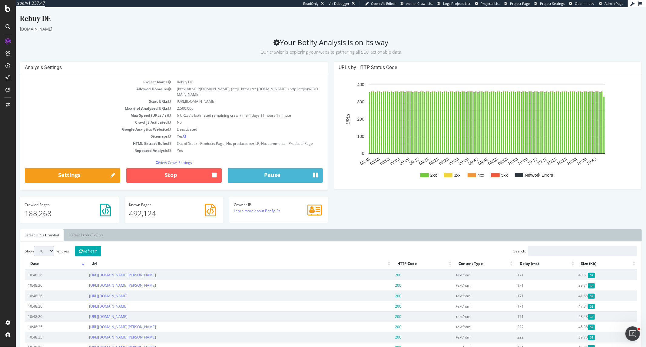
click at [168, 123] on icon "button" at bounding box center [168, 123] width 3 height 4
click at [167, 122] on icon "button" at bounding box center [168, 123] width 3 height 4
click at [35, 295] on div "Project settings" at bounding box center [31, 295] width 25 height 5
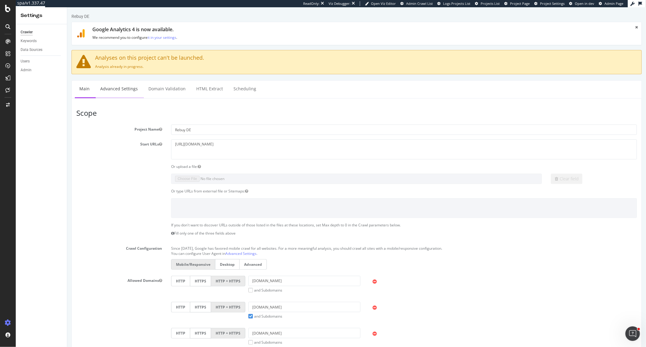
click at [116, 90] on link "Advanced Settings" at bounding box center [118, 89] width 47 height 17
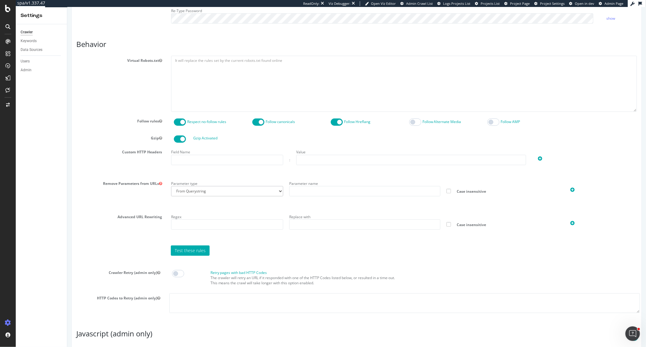
scroll to position [415, 0]
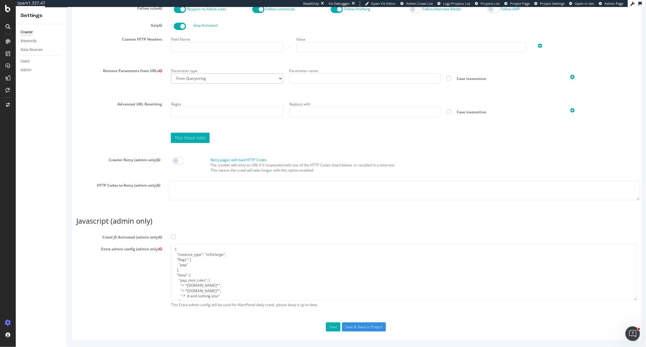
click at [171, 236] on span at bounding box center [173, 236] width 5 height 5
click at [67, 7] on input "Crawl JS Activated (admin only)" at bounding box center [67, 7] width 0 height 0
click at [328, 329] on button "Save" at bounding box center [332, 326] width 15 height 9
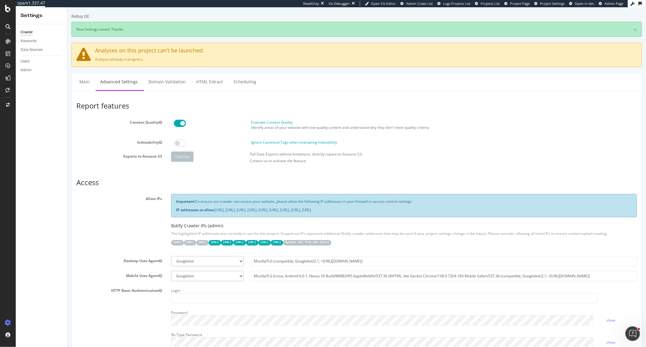
scroll to position [0, 0]
click at [41, 312] on div "Configure and access your website analyses" at bounding box center [55, 310] width 72 height 5
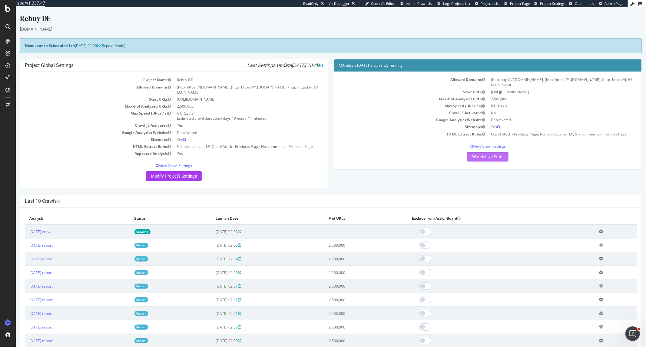
click at [489, 159] on link "Watch Live Stats" at bounding box center [487, 157] width 41 height 10
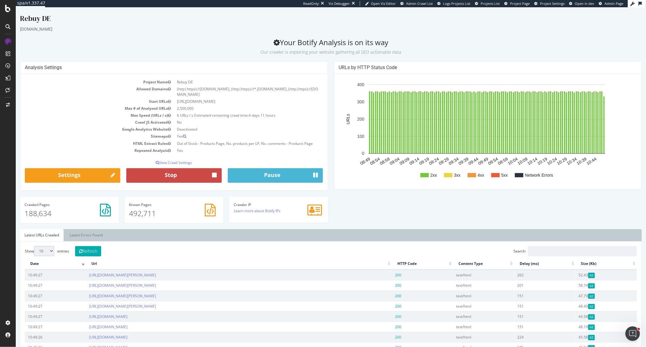
click at [168, 176] on button "Stop" at bounding box center [173, 175] width 95 height 15
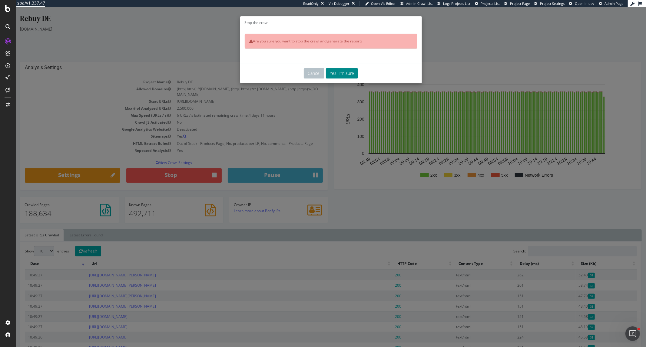
click at [328, 74] on button "Yes, I'm sure" at bounding box center [341, 73] width 32 height 10
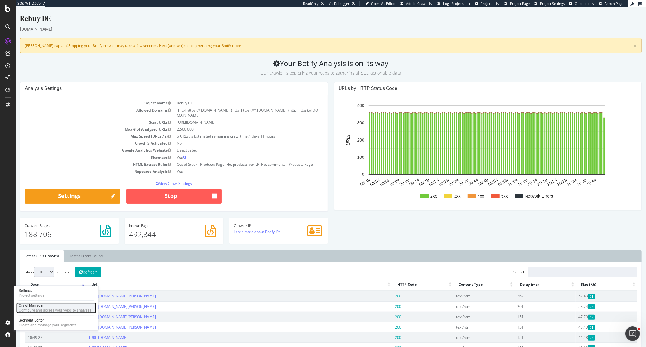
drag, startPoint x: 37, startPoint y: 307, endPoint x: 58, endPoint y: 306, distance: 20.6
click at [37, 307] on div "Crawl Manager" at bounding box center [55, 305] width 72 height 5
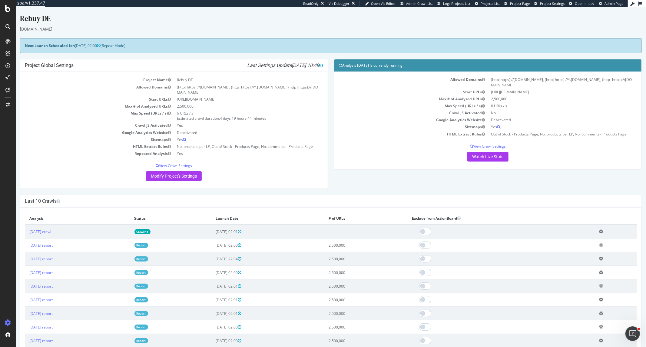
click at [602, 233] on icon at bounding box center [601, 231] width 4 height 5
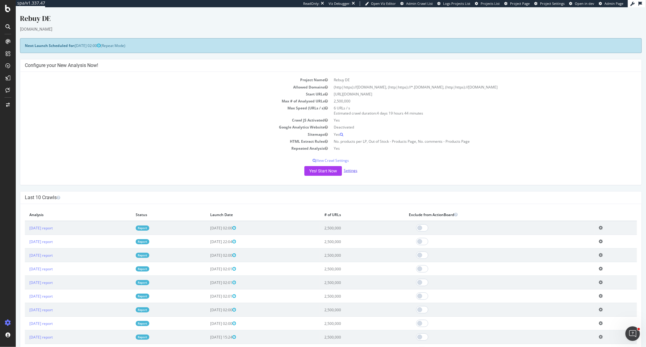
click at [352, 170] on link "Settings" at bounding box center [350, 170] width 14 height 5
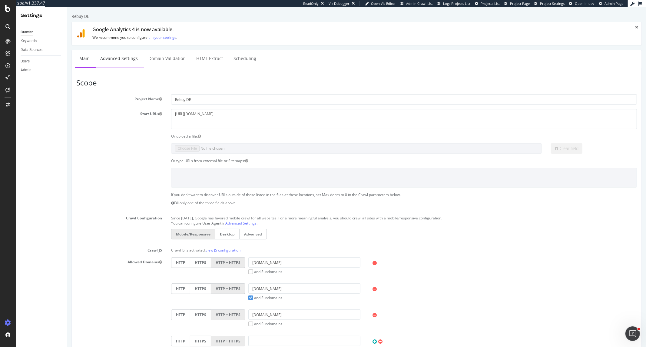
click at [121, 63] on link "Advanced Settings" at bounding box center [118, 58] width 47 height 17
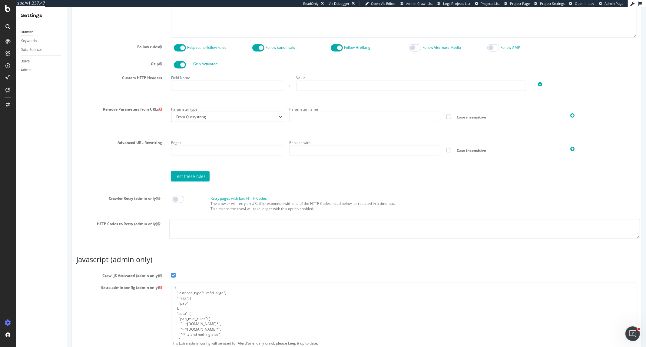
scroll to position [385, 0]
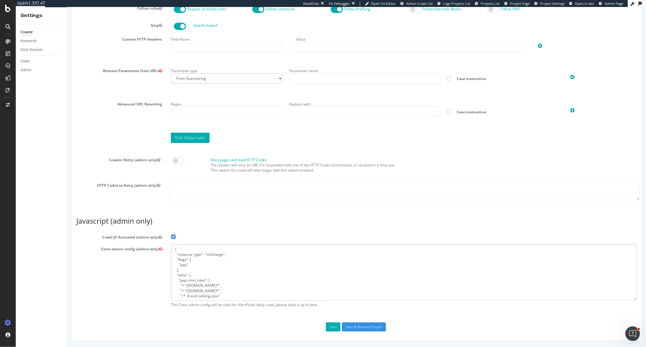
click at [221, 276] on textarea "{ "instance_type": "m5d.large", "flags": [ "pap" ], "beta": { "pap_mini_rules":…" at bounding box center [404, 272] width 466 height 56
drag, startPoint x: 173, startPoint y: 250, endPoint x: 267, endPoint y: 330, distance: 123.5
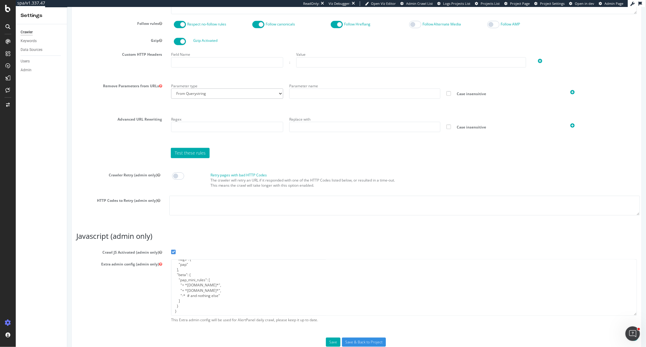
scroll to position [385, 0]
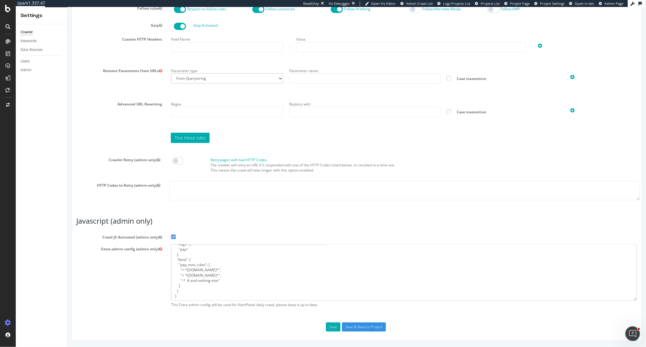
click at [216, 280] on textarea "{ "instance_type": "m5d.large", "flags": [ "pap" ], "beta": { "pap_mini_rules":…" at bounding box center [404, 272] width 466 height 56
drag, startPoint x: 178, startPoint y: 296, endPoint x: 165, endPoint y: 242, distance: 56.0
click at [165, 242] on section "Crawl JS Activated (admin only) Extra admin config (admin only) { "instance_typ…" at bounding box center [356, 271] width 560 height 78
click at [211, 276] on textarea "{ "instance_type": "m5d.large", "flags": [ "pap" ], "beta": { "pap_mini_rules":…" at bounding box center [404, 272] width 466 height 56
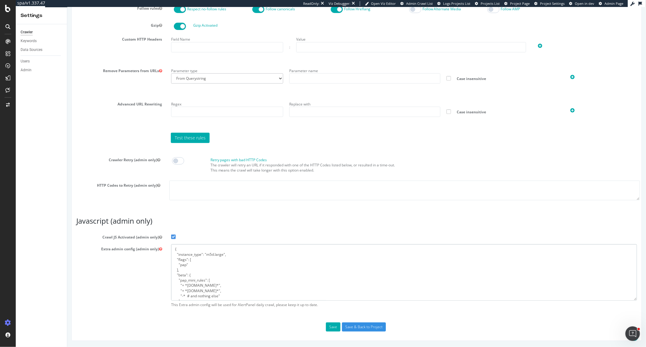
drag, startPoint x: 218, startPoint y: 290, endPoint x: 182, endPoint y: 287, distance: 36.5
click at [182, 287] on textarea "{ "instance_type": "m5d.large", "flags": [ "pap" ], "beta": { "pap_mini_rules":…" at bounding box center [404, 272] width 466 height 56
click at [224, 286] on textarea "{ "instance_type": "m5d.large", "flags": [ "pap" ], "beta": { "pap_mini_rules":…" at bounding box center [404, 272] width 466 height 56
drag, startPoint x: 182, startPoint y: 286, endPoint x: 214, endPoint y: 289, distance: 32.2
click at [214, 289] on textarea "{ "instance_type": "m5d.large", "flags": [ "pap" ], "beta": { "pap_mini_rules":…" at bounding box center [404, 272] width 466 height 56
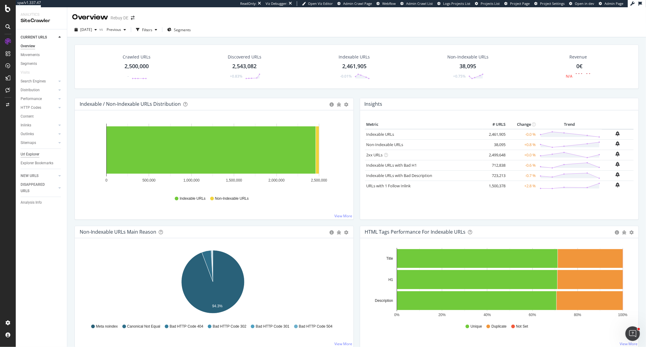
click at [37, 155] on div "Url Explorer" at bounding box center [30, 154] width 19 height 6
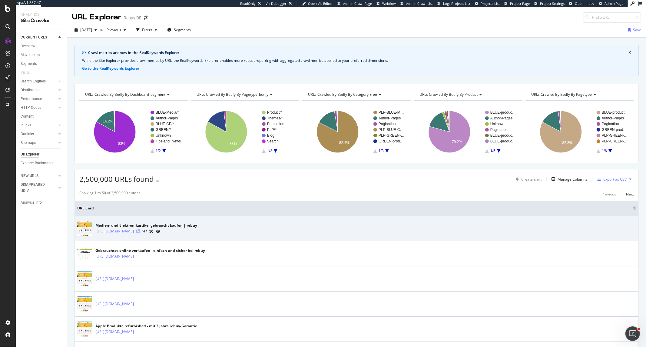
click at [139, 231] on icon at bounding box center [138, 231] width 4 height 4
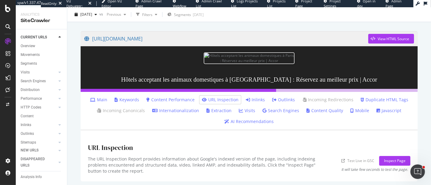
scroll to position [42, 0]
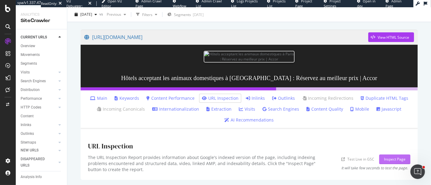
click at [387, 159] on div "Inspect Page" at bounding box center [394, 159] width 21 height 5
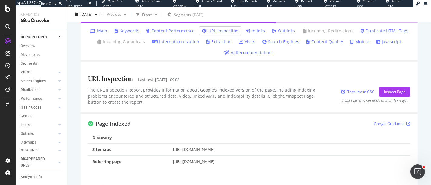
scroll to position [111, 0]
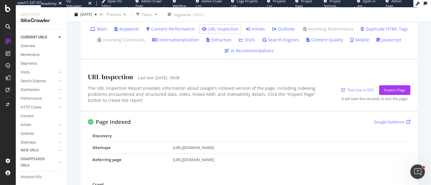
click at [393, 123] on link "Google Guidance" at bounding box center [391, 122] width 37 height 6
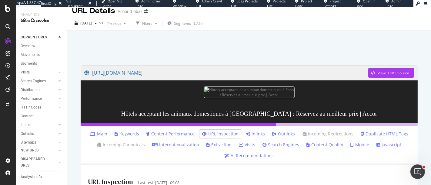
scroll to position [0, 0]
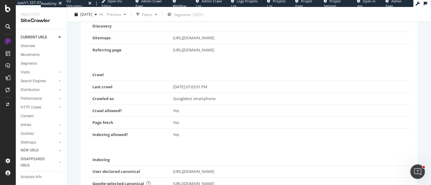
scroll to position [226, 0]
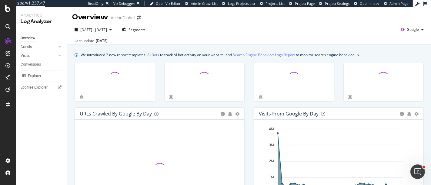
click at [271, 109] on div "Visits from Google by day Area Table" at bounding box center [338, 114] width 169 height 12
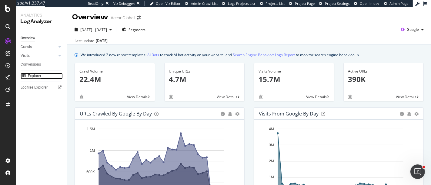
click at [36, 74] on div "URL Explorer" at bounding box center [31, 76] width 21 height 6
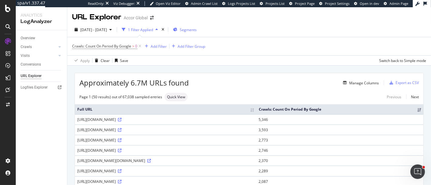
click at [177, 31] on icon "button" at bounding box center [175, 30] width 4 height 4
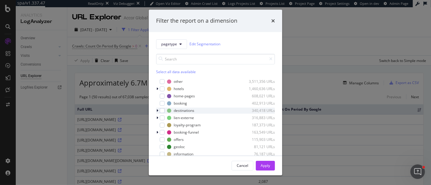
click at [157, 110] on icon "modal" at bounding box center [157, 111] width 2 height 4
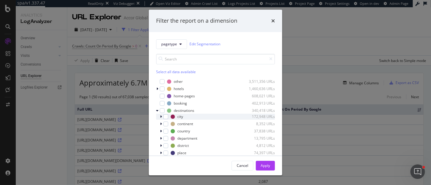
click at [160, 116] on icon "modal" at bounding box center [161, 117] width 2 height 4
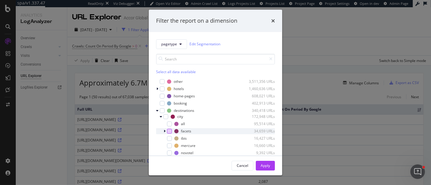
click at [168, 131] on div "modal" at bounding box center [169, 131] width 5 height 5
click at [265, 164] on div "Apply" at bounding box center [264, 165] width 9 height 5
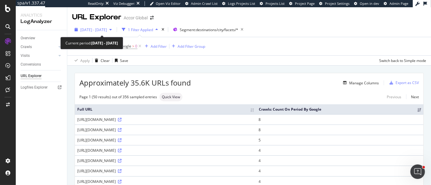
click at [114, 25] on button "2025 Aug. 28th - Sep. 26th" at bounding box center [93, 30] width 42 height 10
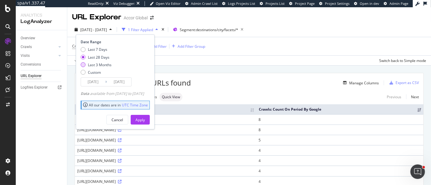
click at [94, 67] on div "Last 3 Months" at bounding box center [100, 64] width 24 height 5
type input "2025/06/27"
click at [145, 117] on div "Apply" at bounding box center [139, 119] width 9 height 5
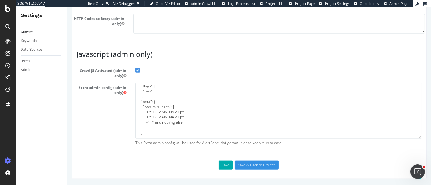
scroll to position [12, 0]
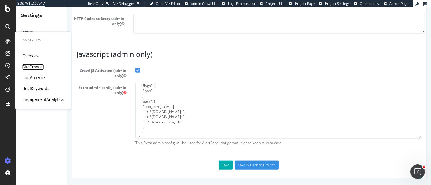
click at [32, 66] on div "SiteCrawler" at bounding box center [32, 67] width 21 height 6
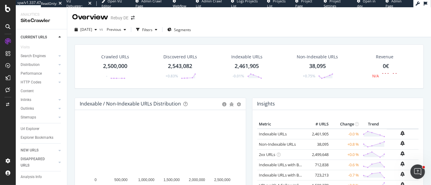
scroll to position [31, 0]
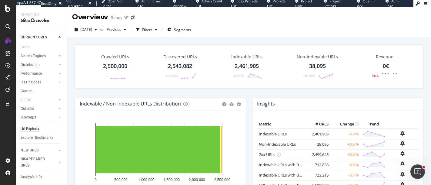
click at [35, 126] on div "Url Explorer" at bounding box center [30, 129] width 19 height 6
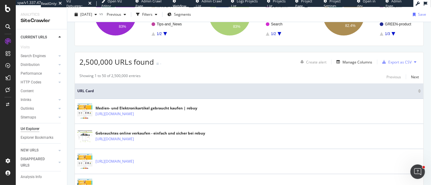
scroll to position [122, 0]
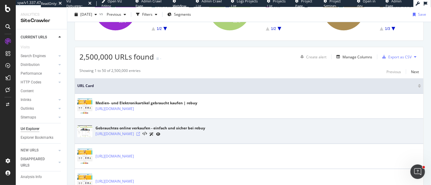
click at [140, 134] on icon at bounding box center [138, 134] width 4 height 4
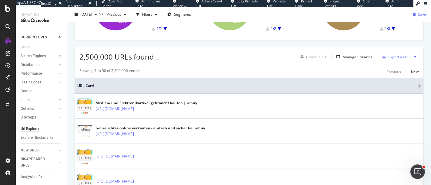
drag, startPoint x: 346, startPoint y: 57, endPoint x: 177, endPoint y: 73, distance: 169.7
drag, startPoint x: 177, startPoint y: 73, endPoint x: 334, endPoint y: 76, distance: 156.9
click at [278, 87] on span "URL Card" at bounding box center [246, 85] width 339 height 5
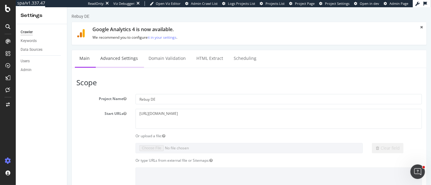
click at [130, 57] on link "Advanced Settings" at bounding box center [118, 58] width 47 height 17
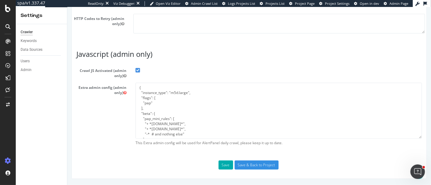
scroll to position [571, 0]
drag, startPoint x: 147, startPoint y: 109, endPoint x: 140, endPoint y: 95, distance: 15.3
click at [140, 95] on textarea "{ "instance_type": "m5d.large", "flags": [ "pap" ], "beta": { "pap_mini_rules":…" at bounding box center [278, 111] width 286 height 56
click at [160, 113] on textarea "{ "instance_type": "m5d.large", "flags": [ "pap" ], "beta": { "pap_mini_rules":…" at bounding box center [278, 111] width 286 height 56
drag, startPoint x: 152, startPoint y: 104, endPoint x: 140, endPoint y: 94, distance: 15.9
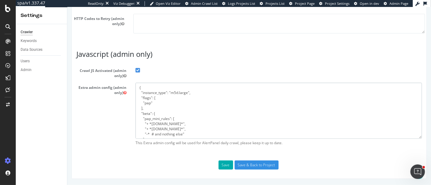
click at [140, 94] on textarea "{ "instance_type": "m5d.large", "flags": [ "pap" ], "beta": { "pap_mini_rules":…" at bounding box center [278, 111] width 286 height 56
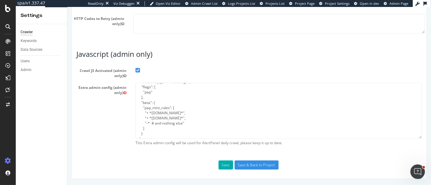
scroll to position [15, 0]
click at [220, 167] on button "Save" at bounding box center [225, 165] width 15 height 9
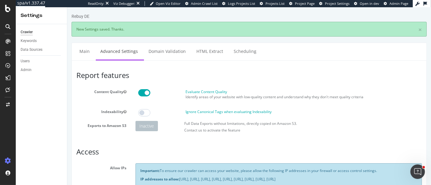
scroll to position [0, 0]
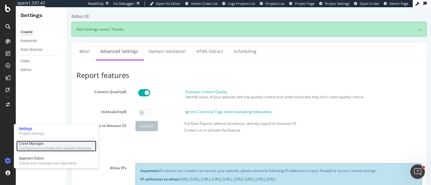
click at [37, 143] on div "Crawl Manager" at bounding box center [55, 143] width 72 height 5
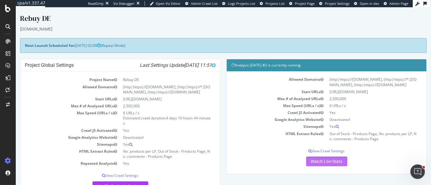
click at [329, 163] on link "Watch Live Stats" at bounding box center [325, 162] width 41 height 10
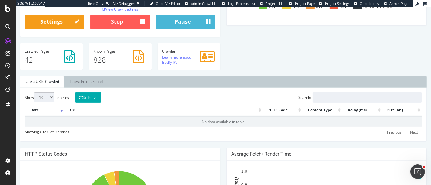
scroll to position [202, 0]
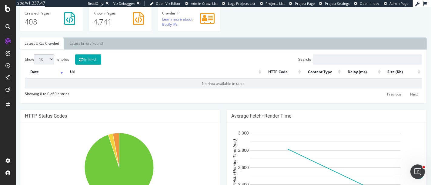
click at [41, 43] on link "Latest URLs Crawled" at bounding box center [42, 44] width 44 height 12
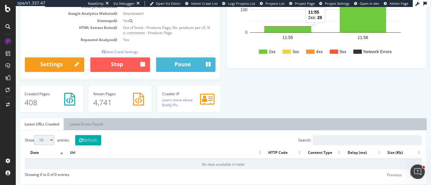
scroll to position [157, 0]
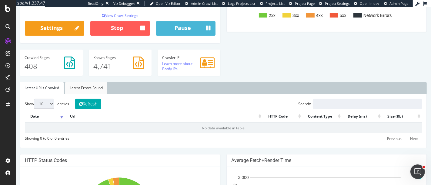
click at [84, 84] on link "Latest Errors Found" at bounding box center [86, 88] width 42 height 12
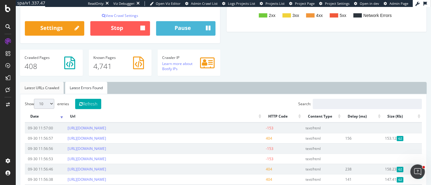
click at [44, 88] on link "Latest URLs Crawled" at bounding box center [42, 88] width 44 height 12
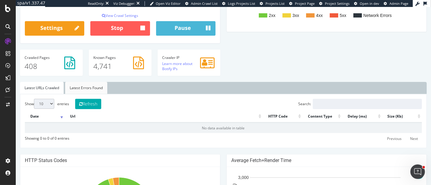
click at [80, 86] on link "Latest Errors Found" at bounding box center [86, 88] width 42 height 12
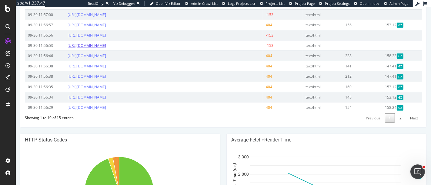
scroll to position [216, 0]
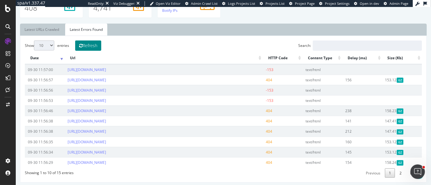
click at [80, 45] on button "Refresh" at bounding box center [88, 46] width 26 height 10
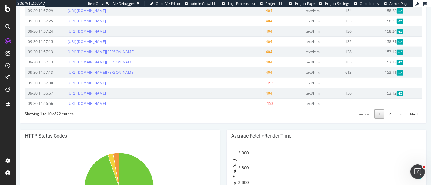
scroll to position [283, 0]
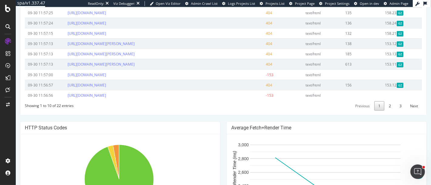
click at [379, 105] on link "1" at bounding box center [379, 105] width 10 height 9
click at [384, 104] on link "2" at bounding box center [389, 105] width 10 height 9
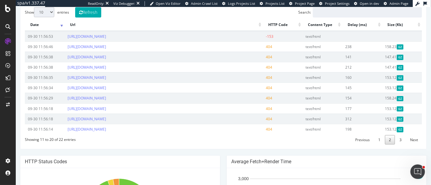
scroll to position [216, 0]
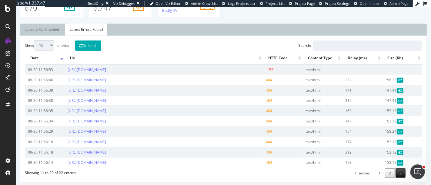
click at [397, 173] on link "3" at bounding box center [400, 173] width 10 height 9
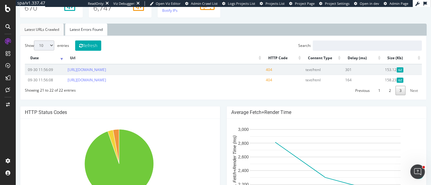
click at [39, 25] on link "Latest URLs Crawled" at bounding box center [42, 30] width 44 height 12
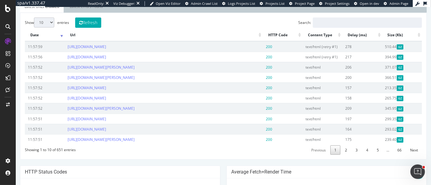
scroll to position [249, 0]
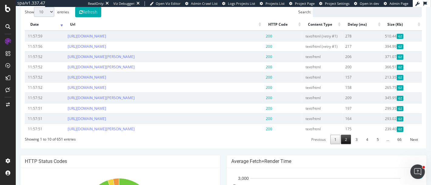
click at [341, 141] on link "2" at bounding box center [345, 139] width 10 height 9
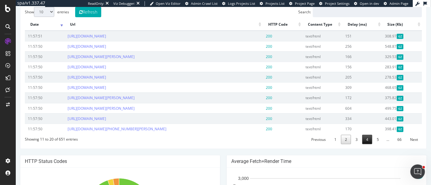
click at [362, 141] on link "4" at bounding box center [367, 139] width 10 height 9
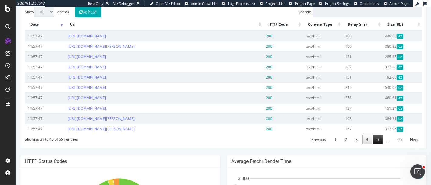
click at [372, 144] on link "5" at bounding box center [377, 139] width 10 height 9
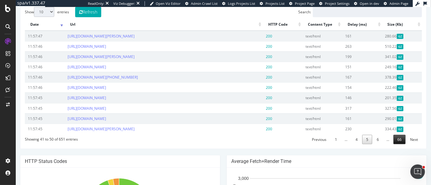
click at [393, 137] on link "66" at bounding box center [399, 139] width 12 height 9
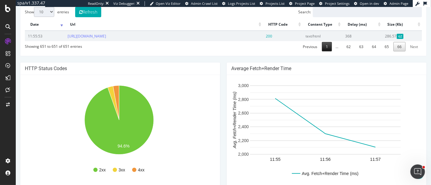
click at [324, 46] on link "1" at bounding box center [326, 46] width 10 height 9
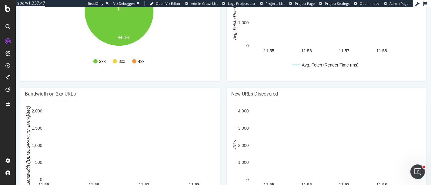
scroll to position [490, 0]
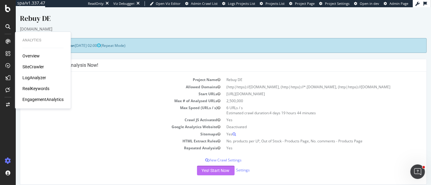
click at [212, 171] on button "Yes! Start Now" at bounding box center [215, 171] width 38 height 10
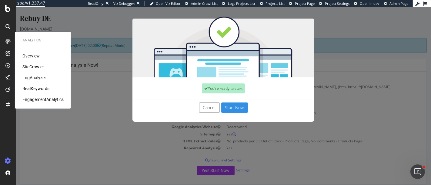
click at [231, 109] on button "Start Now" at bounding box center [234, 108] width 27 height 10
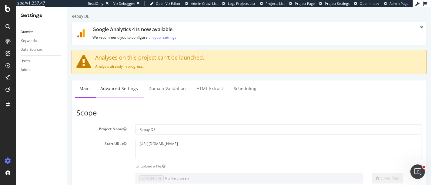
click at [128, 89] on link "Advanced Settings" at bounding box center [118, 89] width 47 height 17
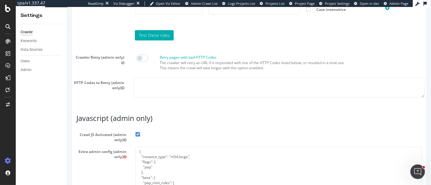
scroll to position [572, 0]
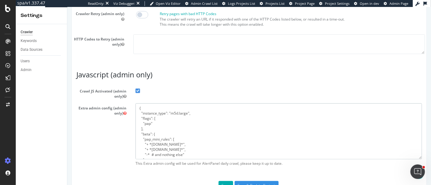
drag, startPoint x: 150, startPoint y: 138, endPoint x: 134, endPoint y: 117, distance: 25.9
click at [135, 117] on textarea "{ "instance_type": "m5d.large", "flags": [ "pap" ], "beta": { "pap_mini_rules":…" at bounding box center [278, 132] width 286 height 56
